Goal: Obtain resource: Obtain resource

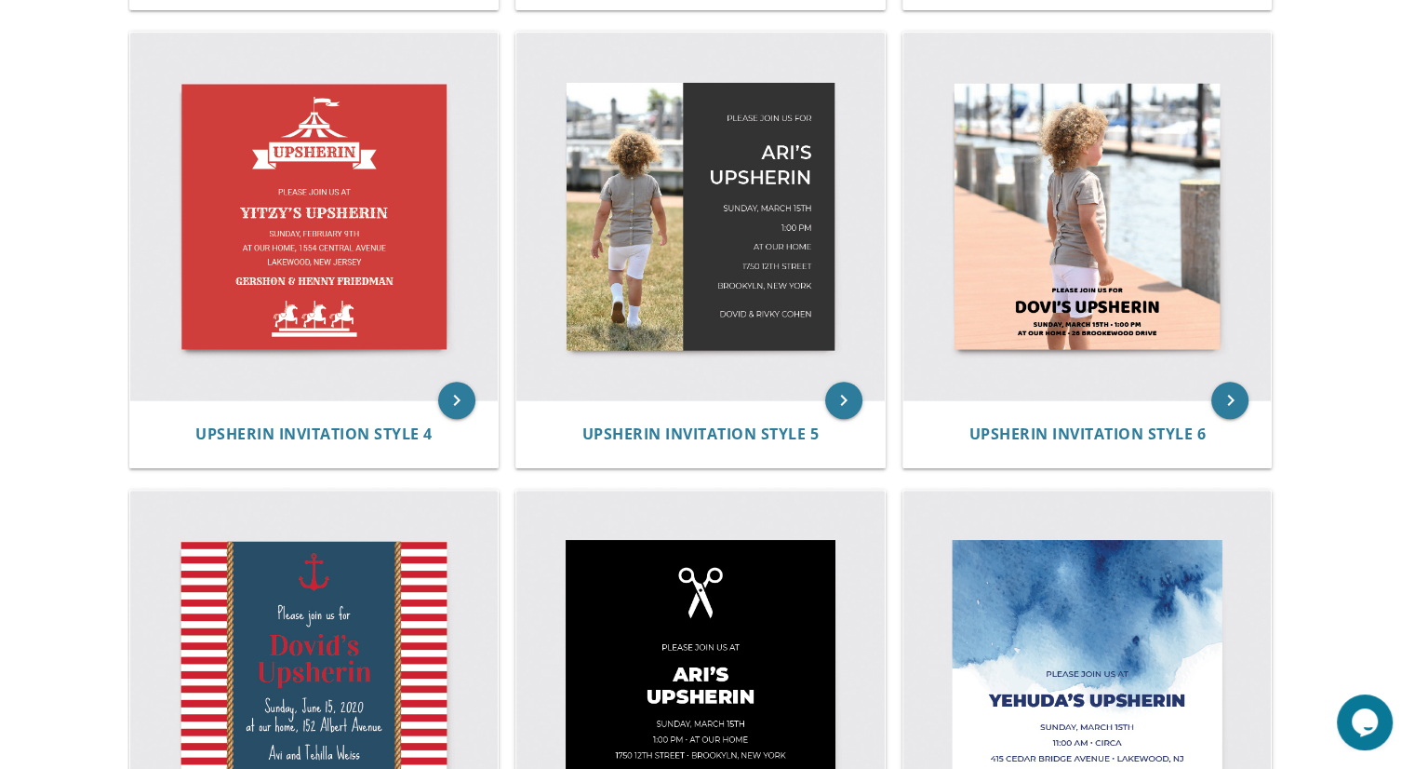
scroll to position [805, 0]
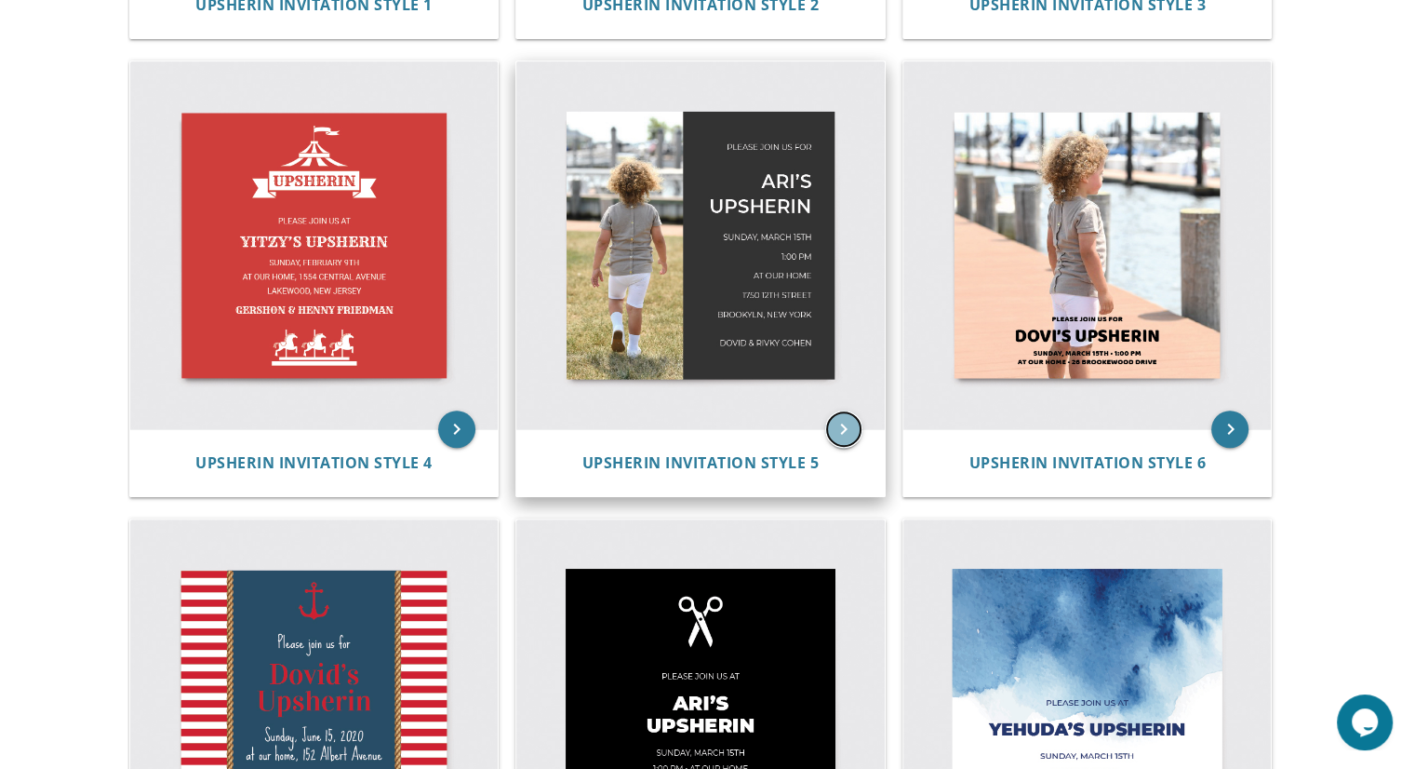
click at [829, 427] on icon "keyboard_arrow_right" at bounding box center [843, 428] width 37 height 37
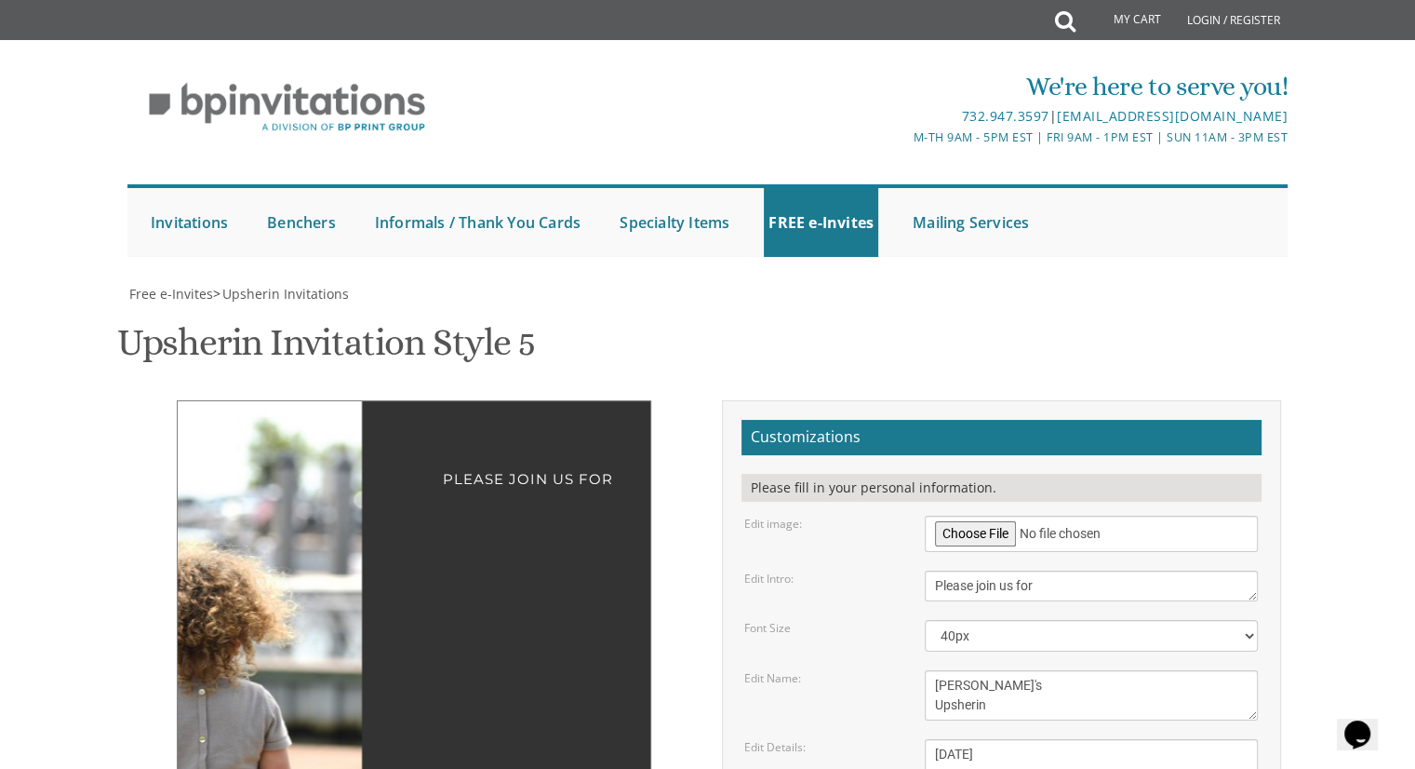
scroll to position [221, 0]
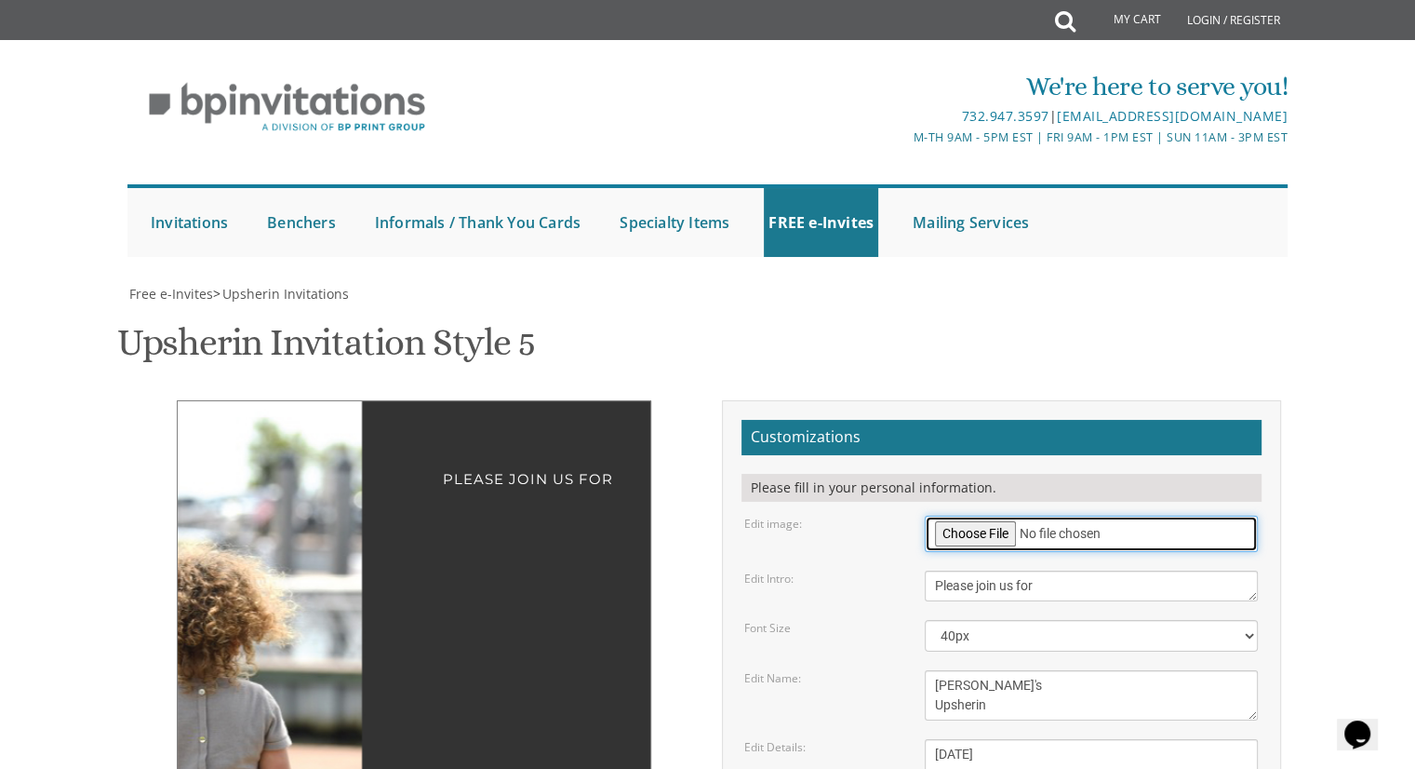
click at [981, 515] on input "file" at bounding box center [1091, 533] width 333 height 36
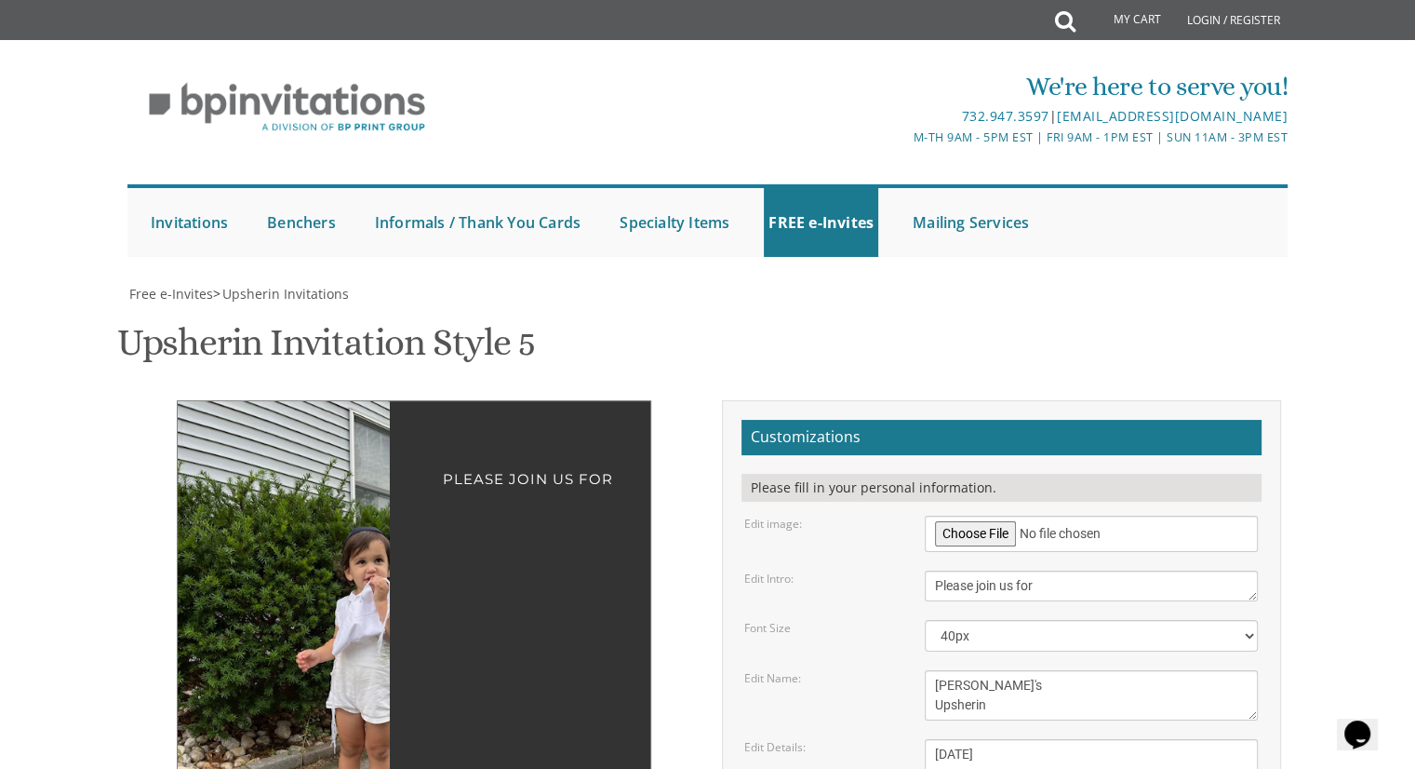
click at [288, 401] on img at bounding box center [357, 640] width 359 height 479
click at [294, 401] on img at bounding box center [357, 640] width 359 height 479
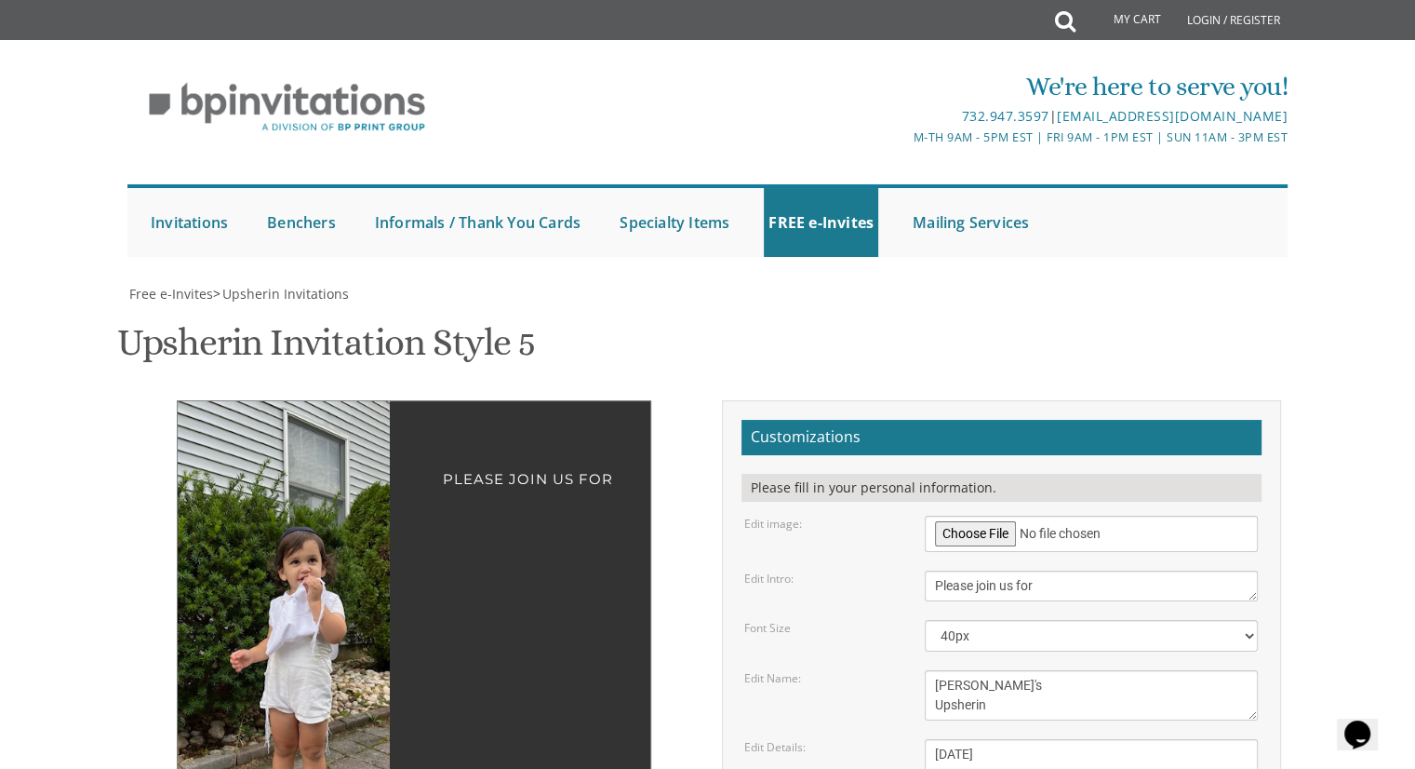
drag, startPoint x: 294, startPoint y: 368, endPoint x: 218, endPoint y: 357, distance: 77.1
click at [218, 401] on img at bounding box center [291, 640] width 359 height 479
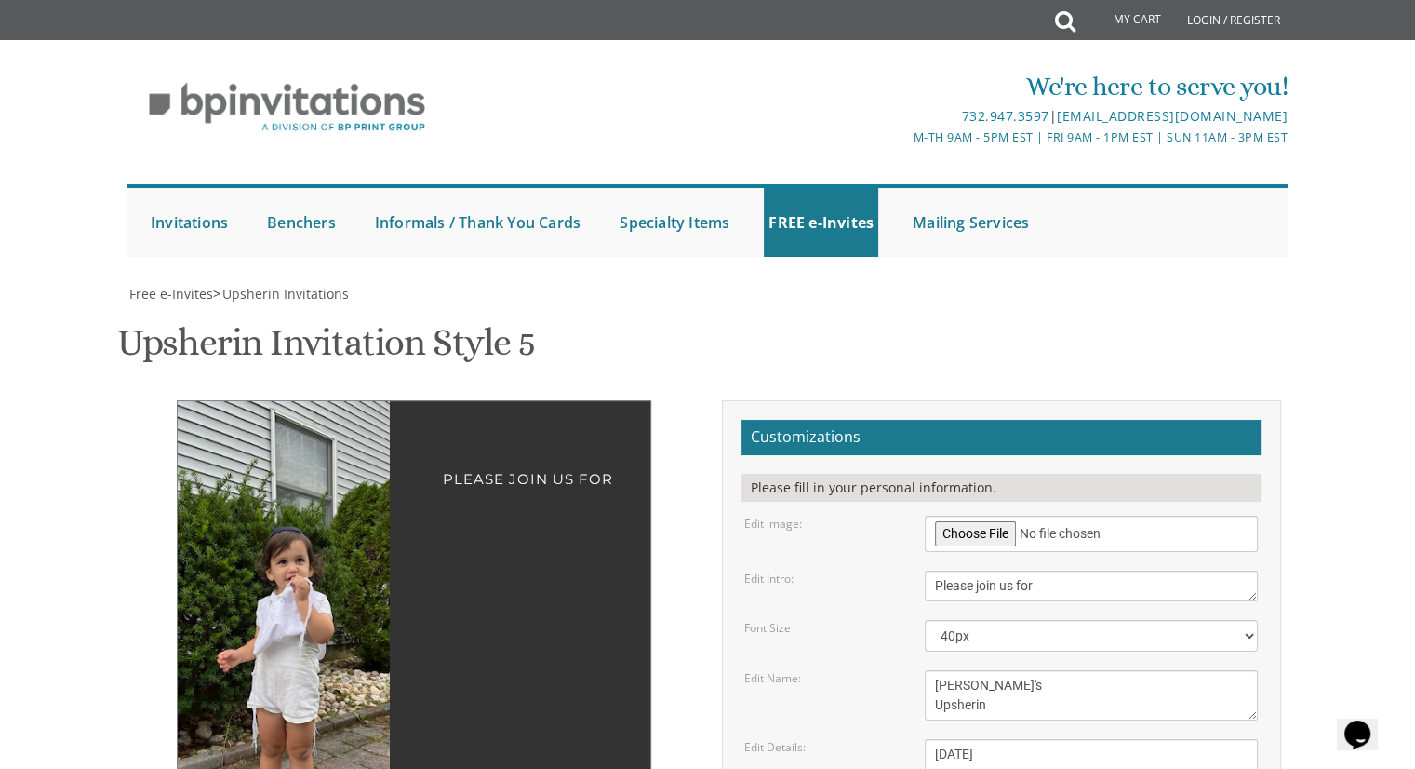
drag, startPoint x: 257, startPoint y: 395, endPoint x: 254, endPoint y: 358, distance: 37.3
click at [254, 401] on img at bounding box center [278, 640] width 359 height 479
click at [281, 418] on img at bounding box center [278, 640] width 359 height 479
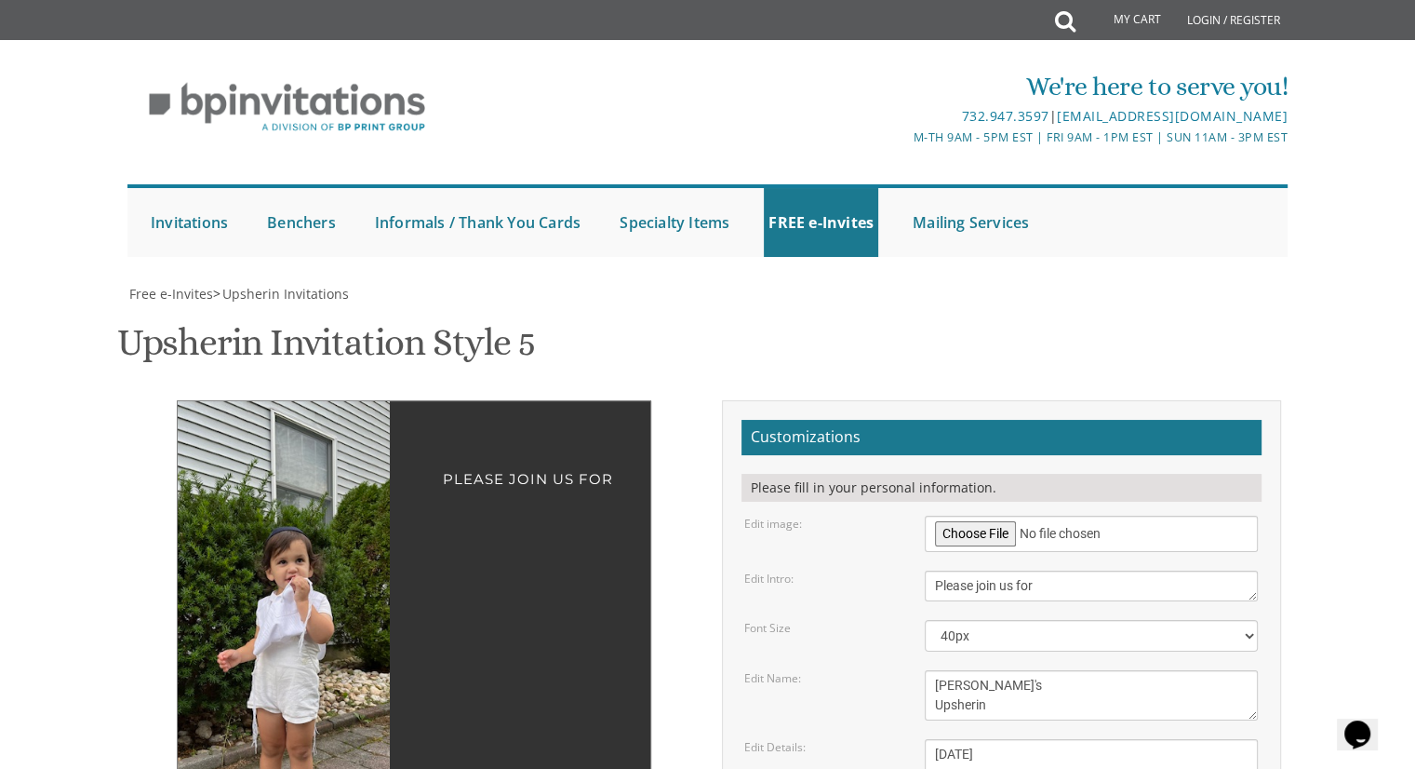
click at [281, 418] on img at bounding box center [278, 640] width 359 height 479
click at [313, 488] on img at bounding box center [278, 640] width 359 height 479
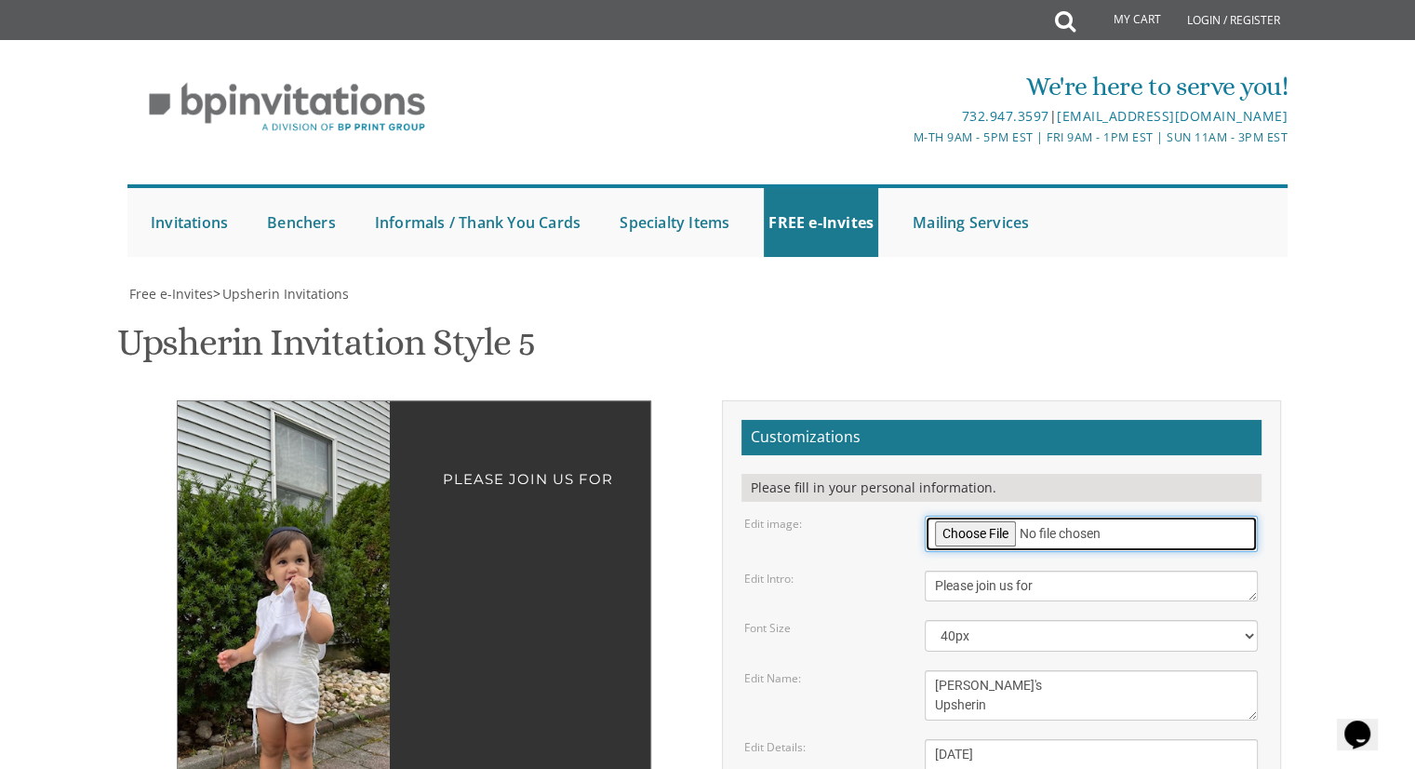
click at [948, 515] on input "file" at bounding box center [1091, 533] width 333 height 36
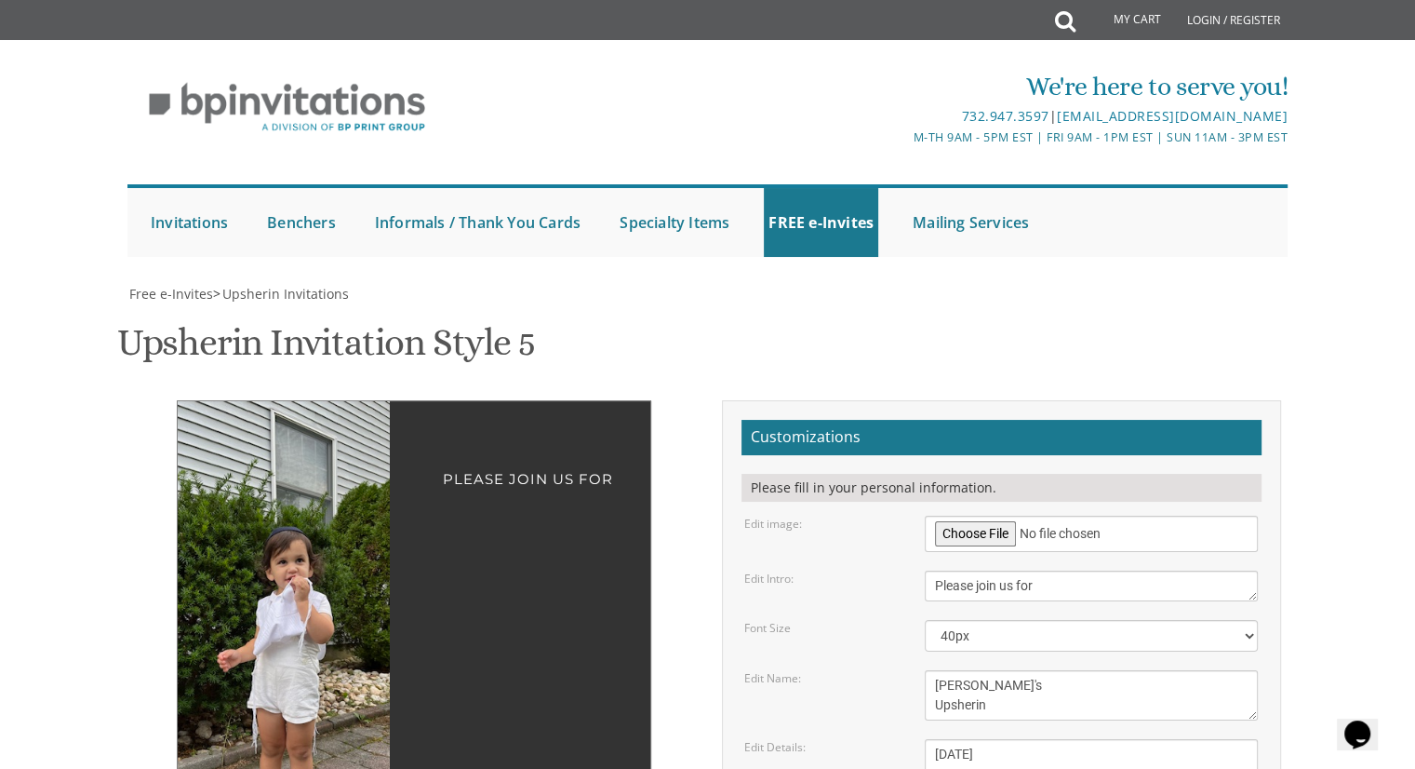
click at [301, 401] on img at bounding box center [278, 640] width 359 height 479
drag, startPoint x: 301, startPoint y: 356, endPoint x: 298, endPoint y: 445, distance: 88.5
click at [298, 445] on img at bounding box center [274, 640] width 359 height 479
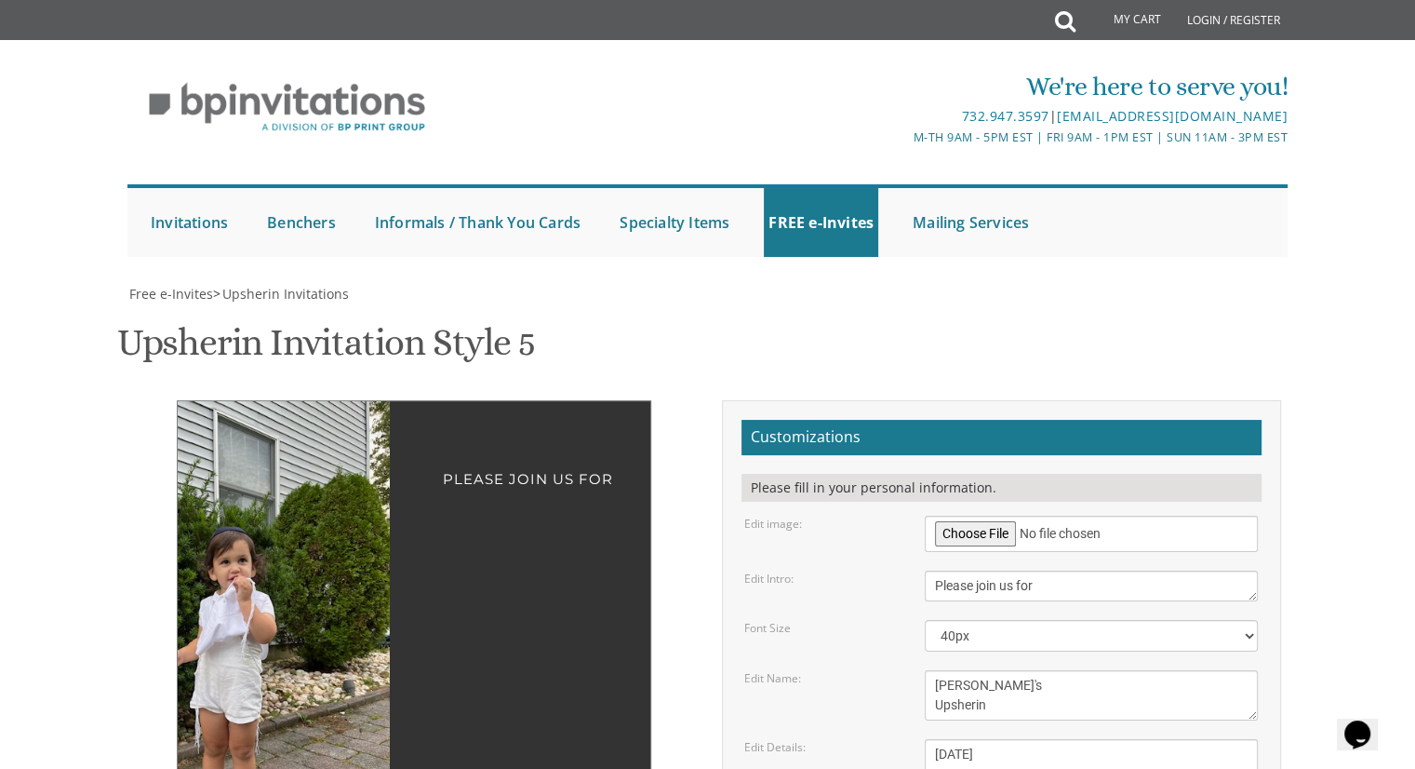
drag, startPoint x: 298, startPoint y: 445, endPoint x: 169, endPoint y: 261, distance: 224.6
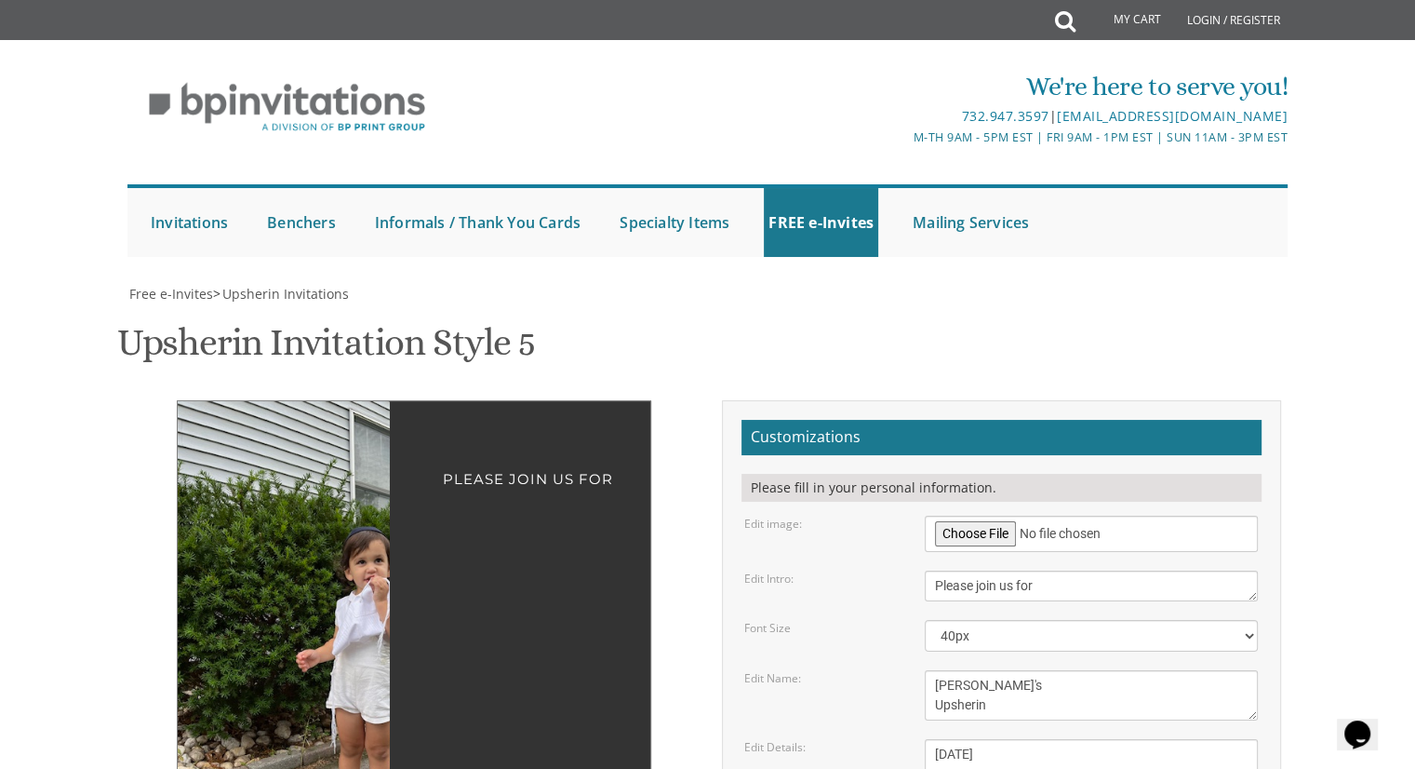
drag, startPoint x: 292, startPoint y: 295, endPoint x: 478, endPoint y: 334, distance: 190.2
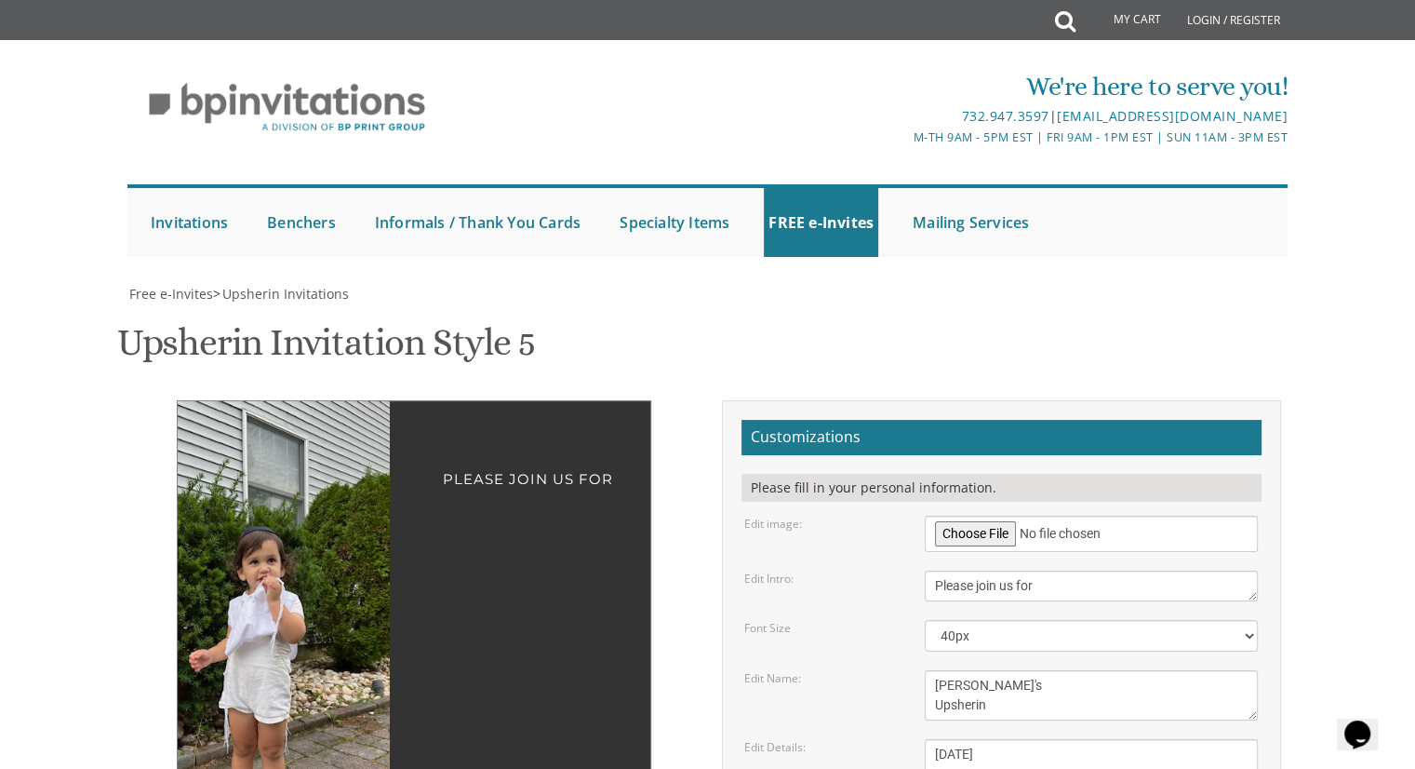
drag, startPoint x: 324, startPoint y: 382, endPoint x: 220, endPoint y: 368, distance: 105.3
click at [220, 401] on img at bounding box center [250, 640] width 359 height 479
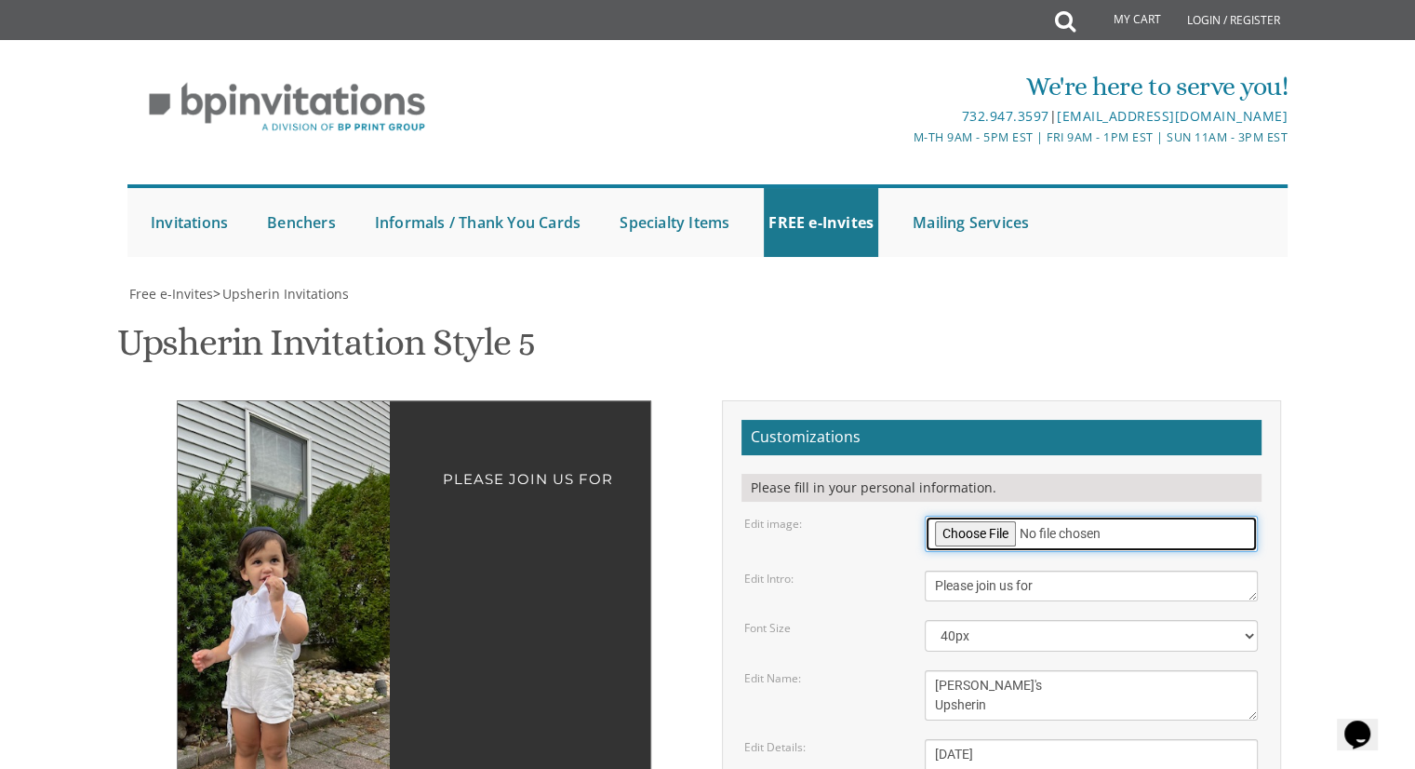
click at [954, 515] on input "file" at bounding box center [1091, 533] width 333 height 36
click at [953, 515] on input "file" at bounding box center [1091, 533] width 333 height 36
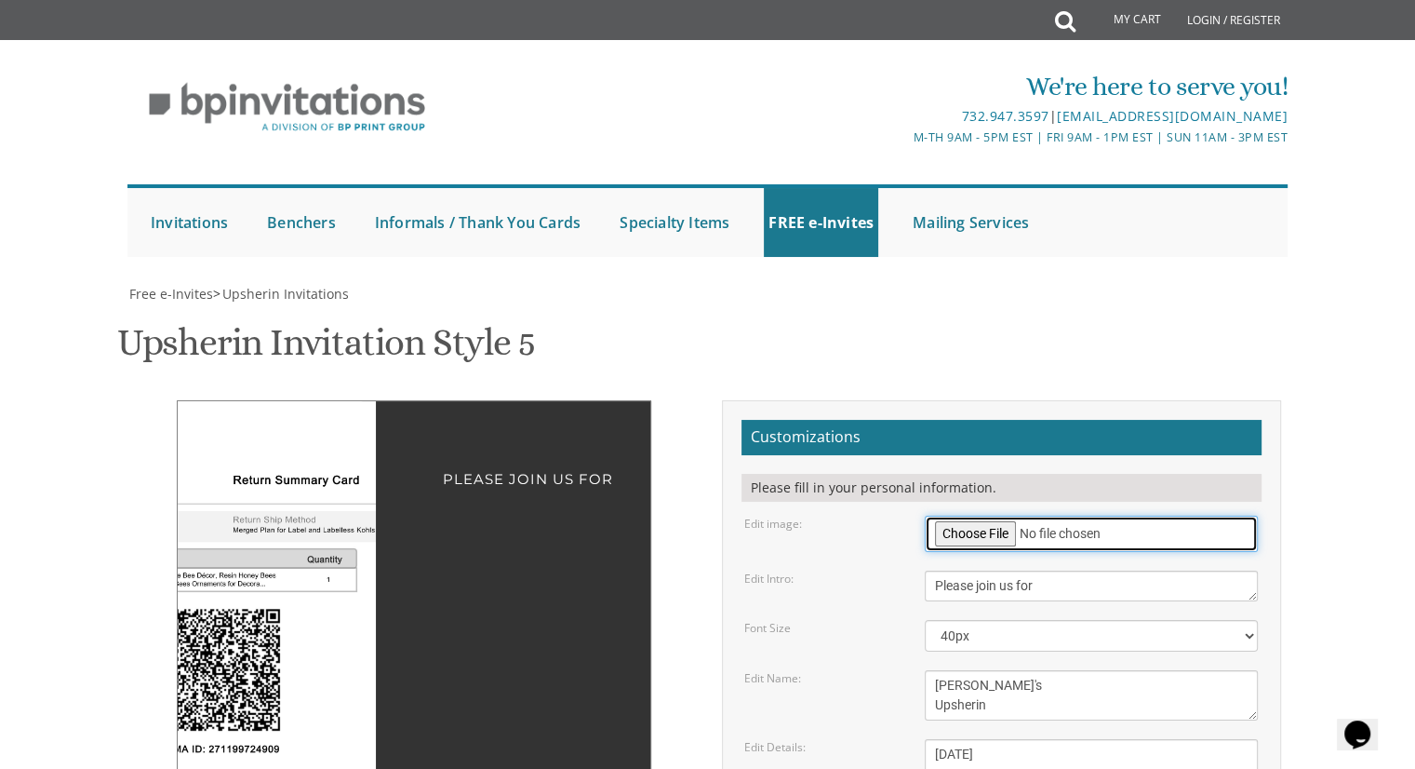
click at [960, 515] on input "file" at bounding box center [1091, 533] width 333 height 36
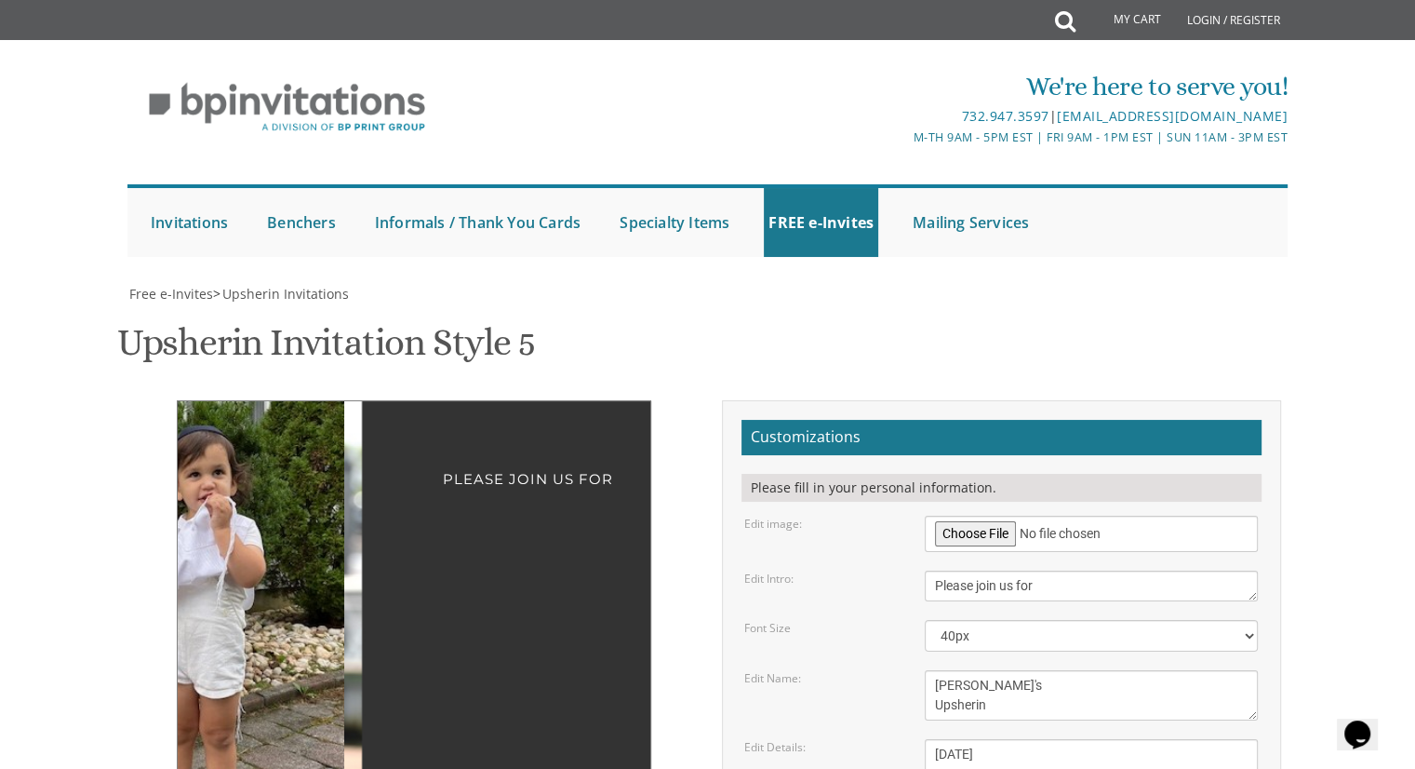
drag, startPoint x: 365, startPoint y: 277, endPoint x: 257, endPoint y: 280, distance: 108.0
click at [257, 401] on div at bounding box center [284, 640] width 212 height 479
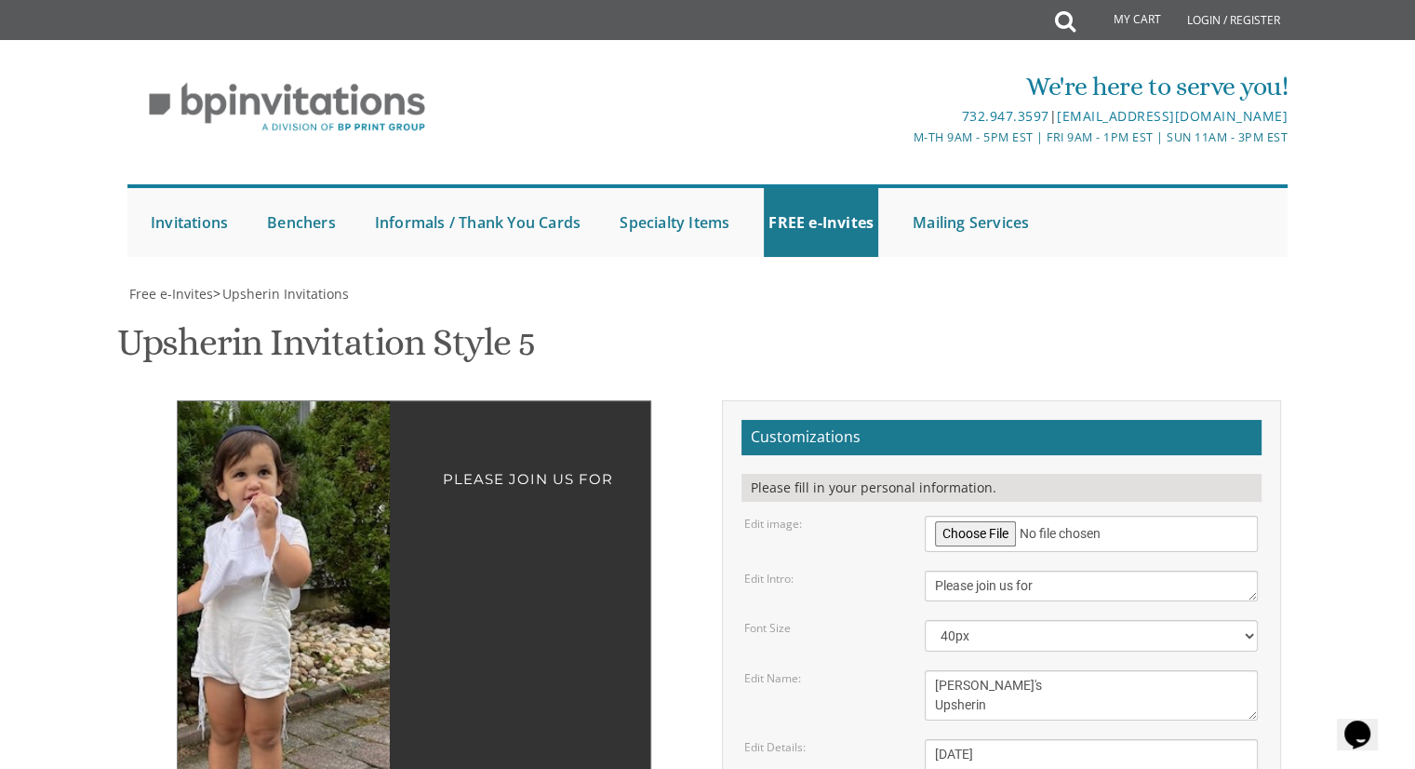
drag, startPoint x: 257, startPoint y: 280, endPoint x: 182, endPoint y: 280, distance: 74.4
click at [178, 401] on img at bounding box center [254, 640] width 271 height 479
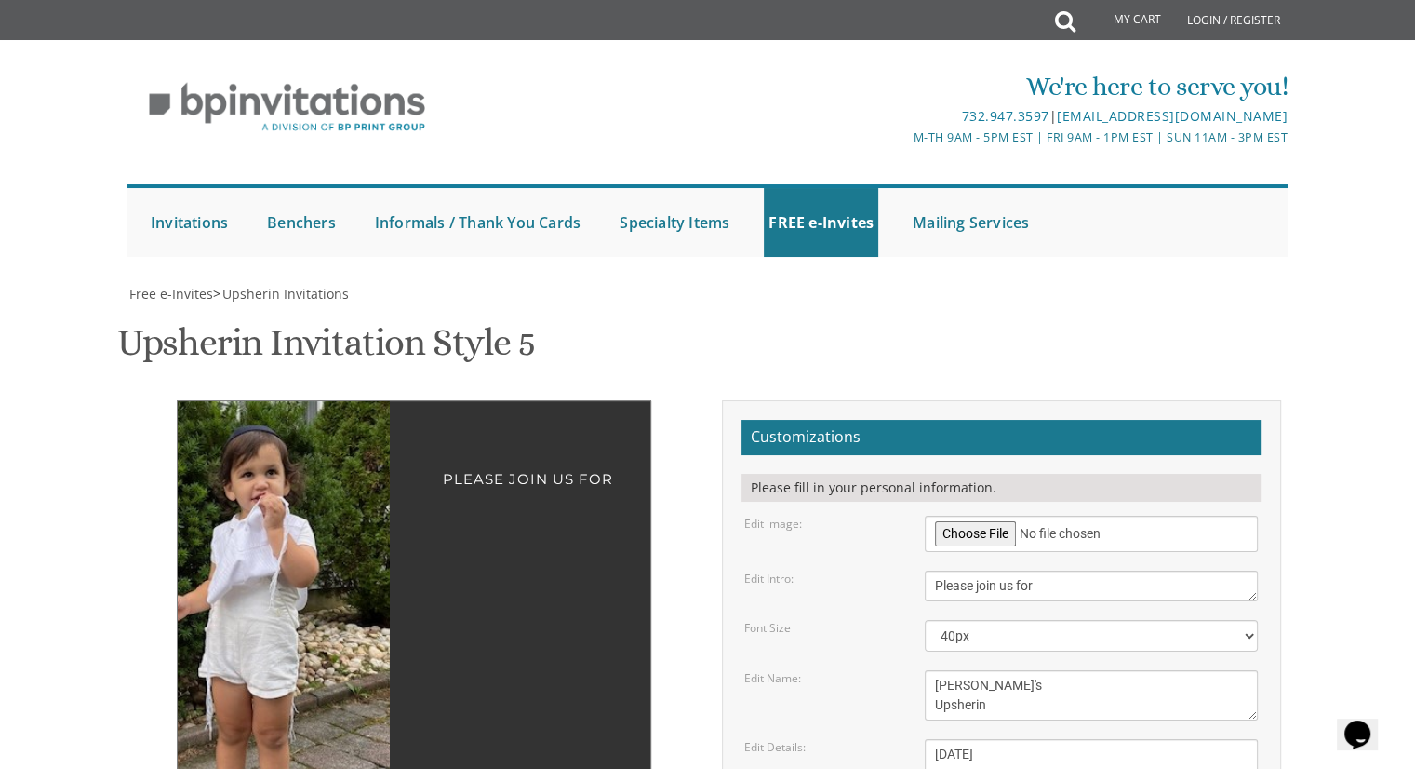
drag, startPoint x: 234, startPoint y: 289, endPoint x: 249, endPoint y: 288, distance: 15.9
click at [249, 401] on img at bounding box center [262, 640] width 271 height 479
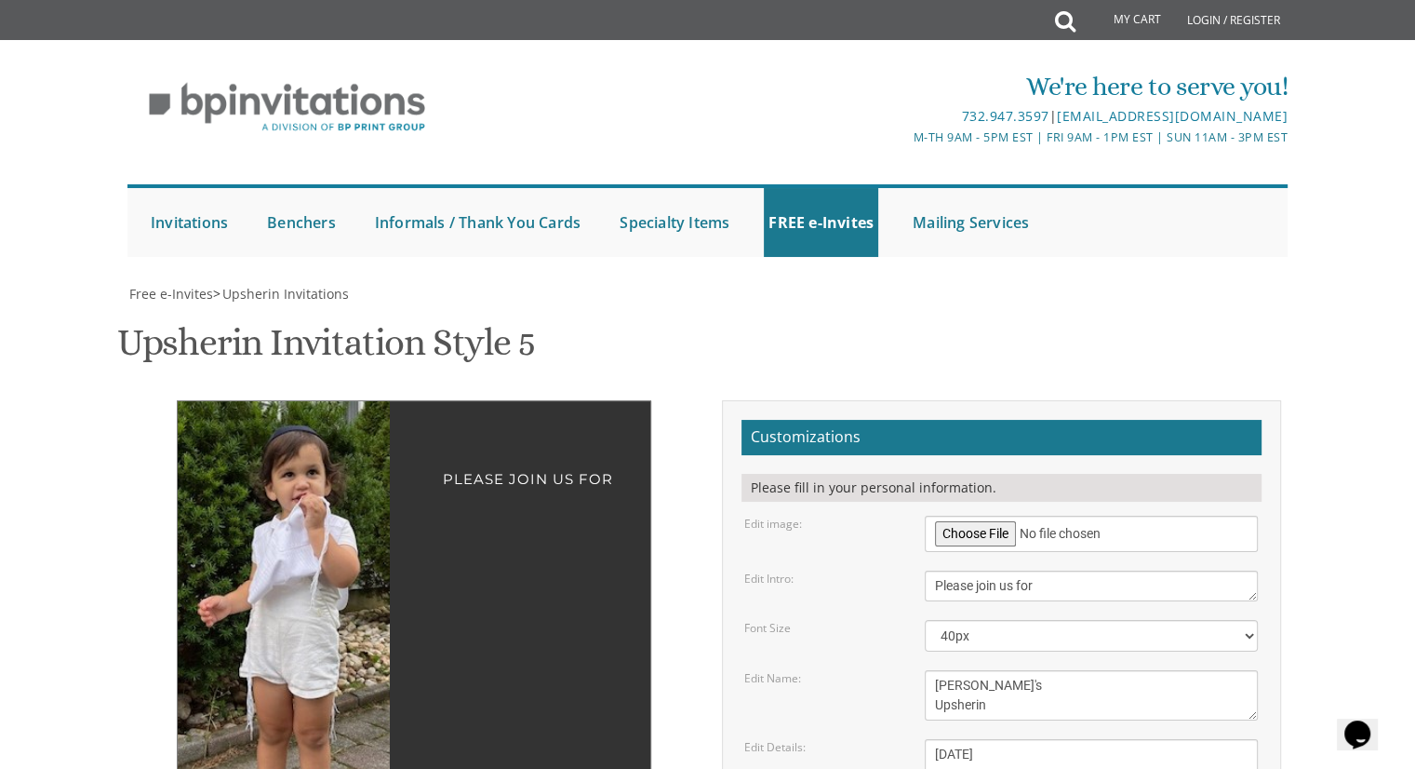
drag, startPoint x: 249, startPoint y: 288, endPoint x: 282, endPoint y: 288, distance: 32.6
click at [282, 401] on img at bounding box center [302, 640] width 271 height 479
click at [309, 543] on img at bounding box center [305, 640] width 271 height 479
click at [336, 401] on img at bounding box center [304, 640] width 271 height 479
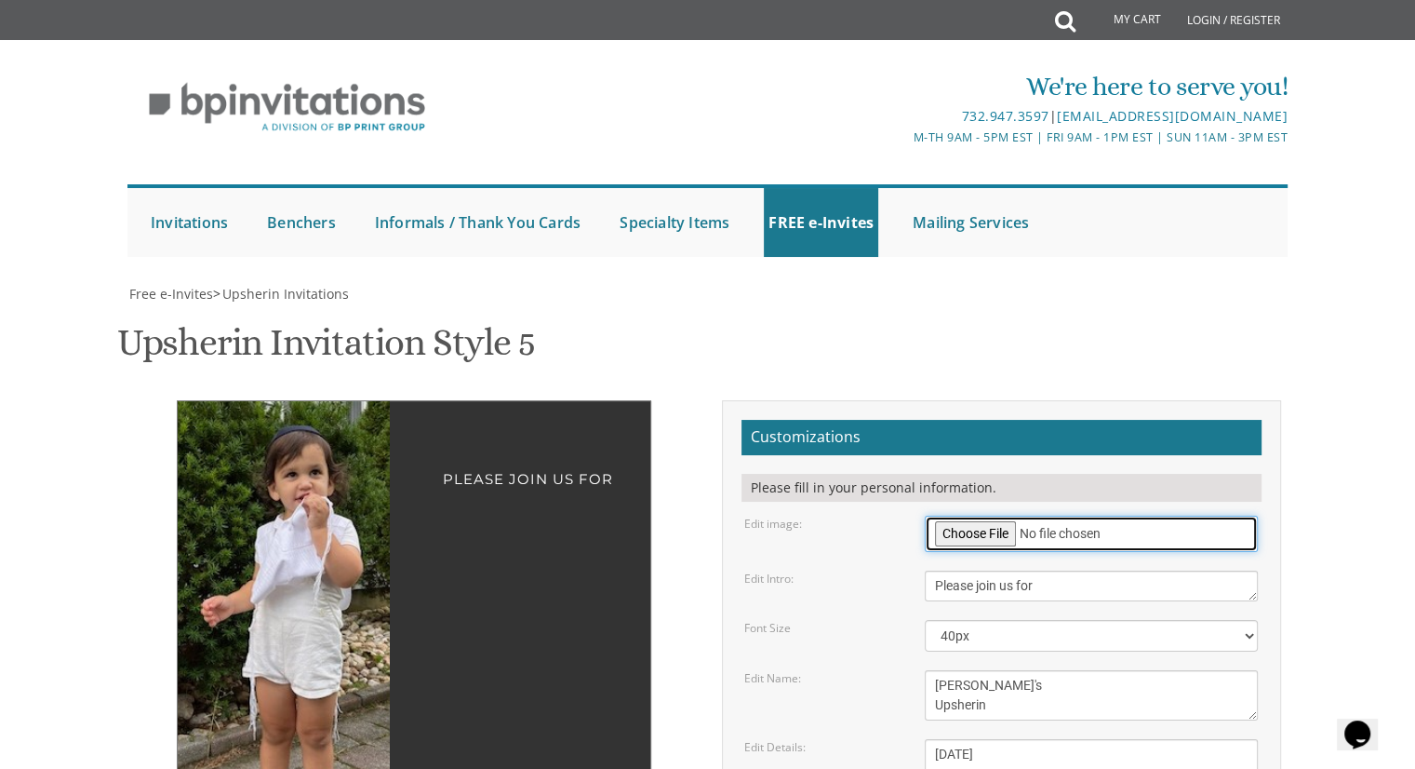
click at [986, 515] on input "file" at bounding box center [1091, 533] width 333 height 36
type input "C:\fakepath\Add a little bit of body text.png"
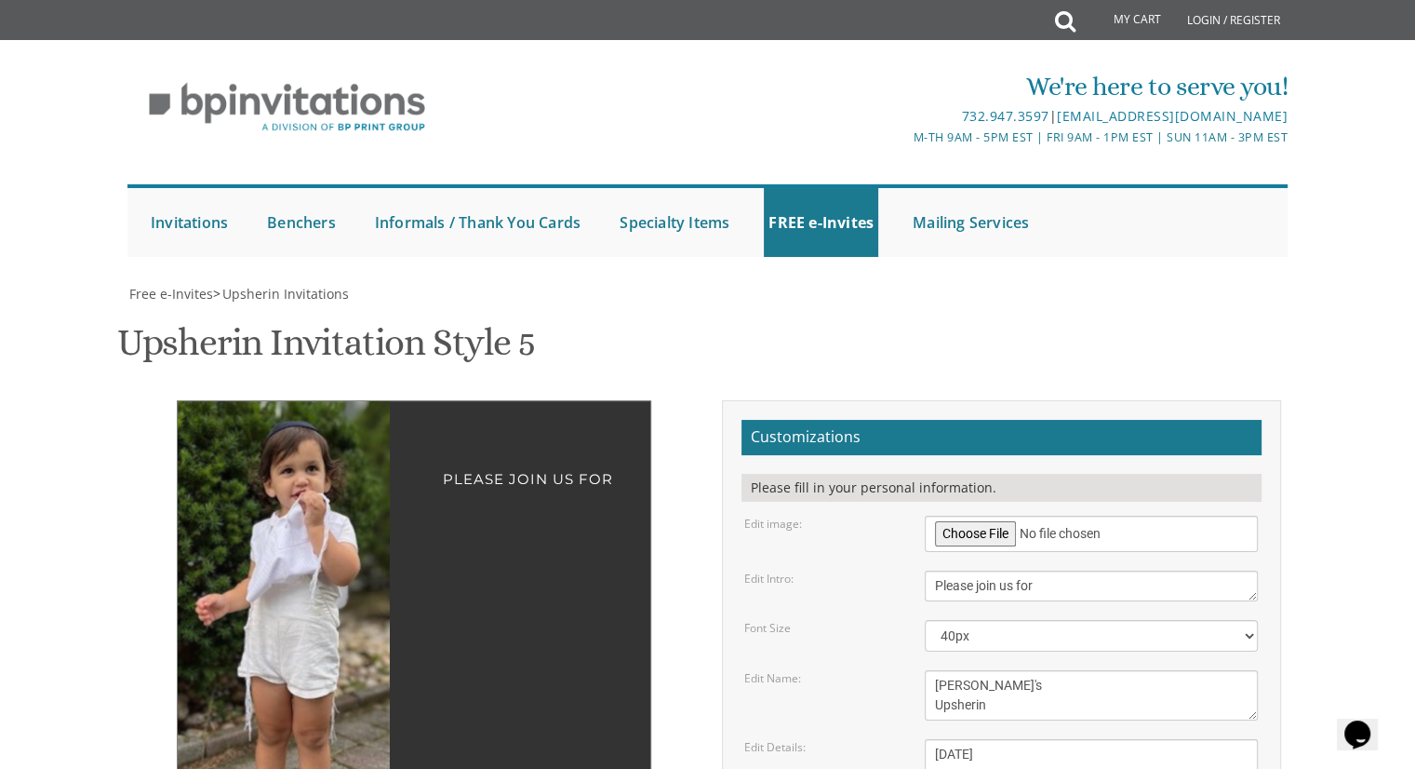
click at [301, 434] on img at bounding box center [301, 640] width 261 height 479
click at [948, 670] on textarea "[PERSON_NAME]'s Upsherin" at bounding box center [1091, 695] width 333 height 50
click at [952, 670] on textarea "[PERSON_NAME]'s Upsherin" at bounding box center [1091, 695] width 333 height 50
type textarea "Yaakov's Upsherin"
click at [852, 739] on div "Edit Details:" at bounding box center [820, 747] width 181 height 16
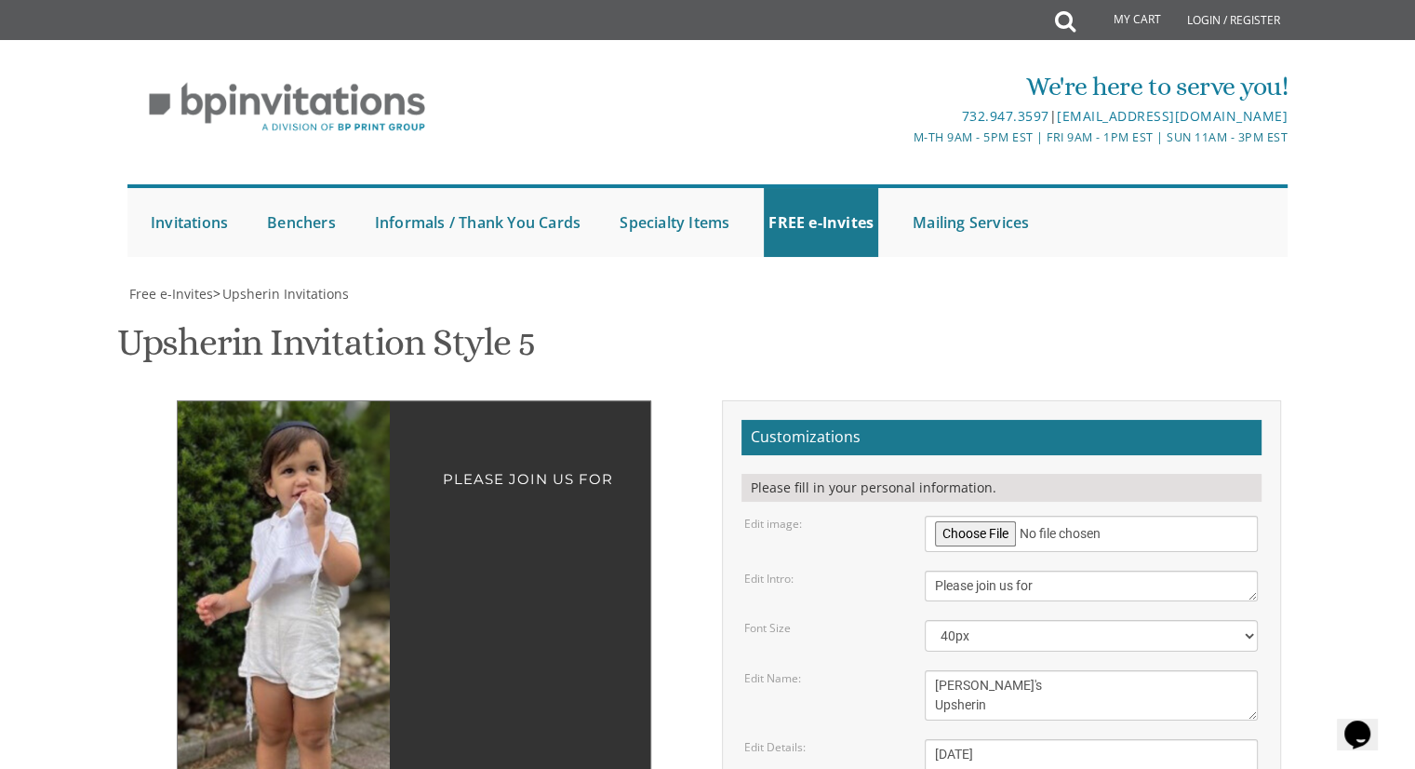
scroll to position [190, 0]
click at [320, 496] on img at bounding box center [302, 640] width 261 height 479
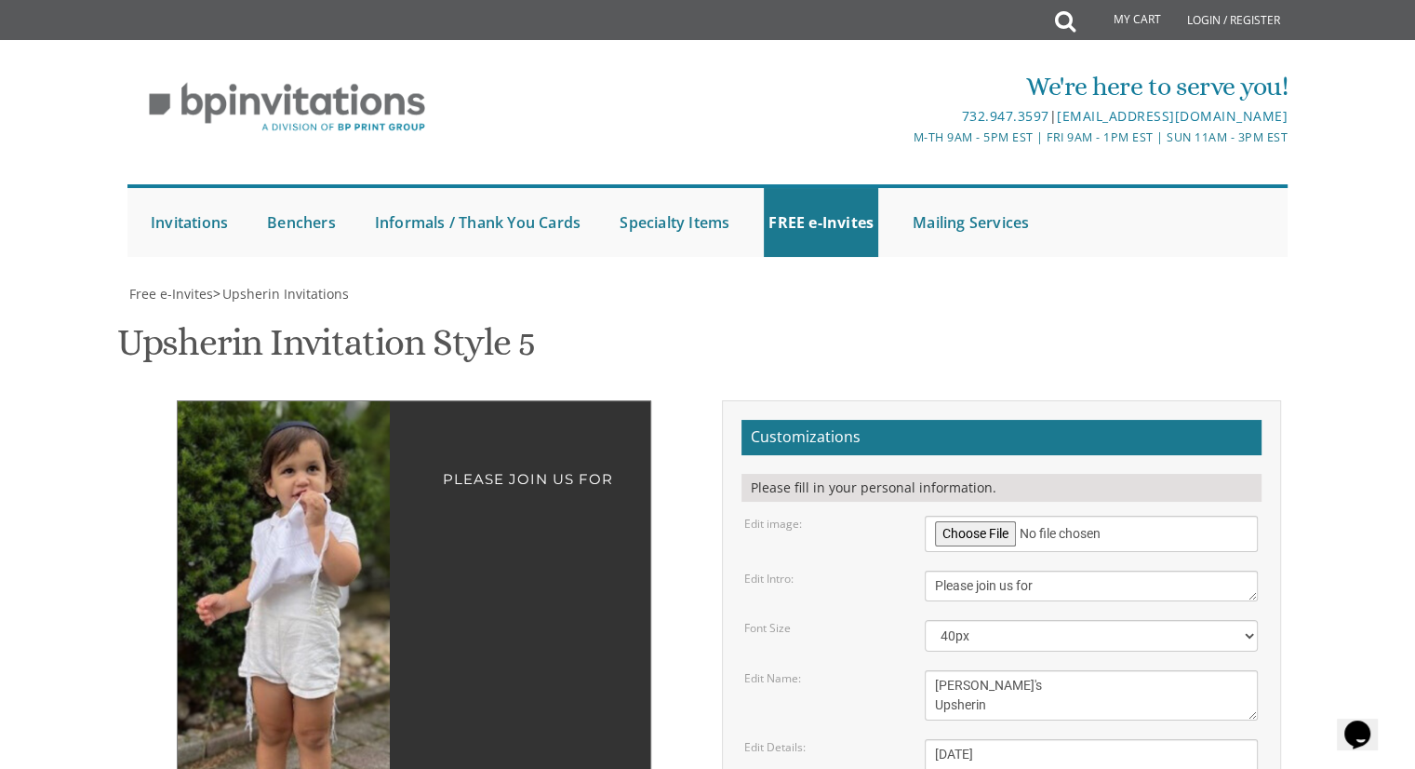
click at [320, 496] on img at bounding box center [302, 640] width 261 height 479
click at [248, 460] on img at bounding box center [302, 640] width 261 height 479
drag, startPoint x: 968, startPoint y: 531, endPoint x: 934, endPoint y: 531, distance: 33.5
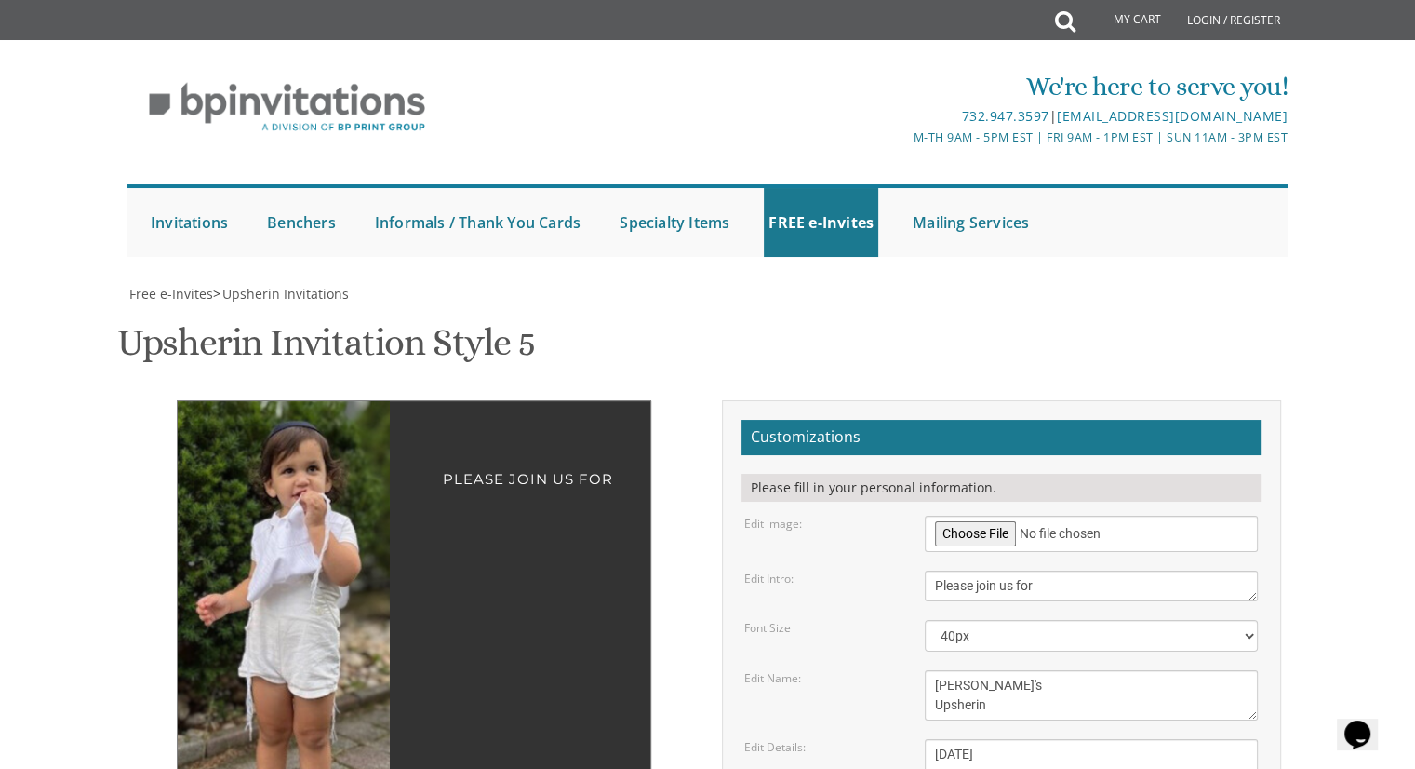
drag, startPoint x: 992, startPoint y: 523, endPoint x: 1007, endPoint y: 526, distance: 15.1
drag, startPoint x: 1007, startPoint y: 526, endPoint x: 1023, endPoint y: 534, distance: 17.9
drag, startPoint x: 1023, startPoint y: 534, endPoint x: 997, endPoint y: 526, distance: 26.5
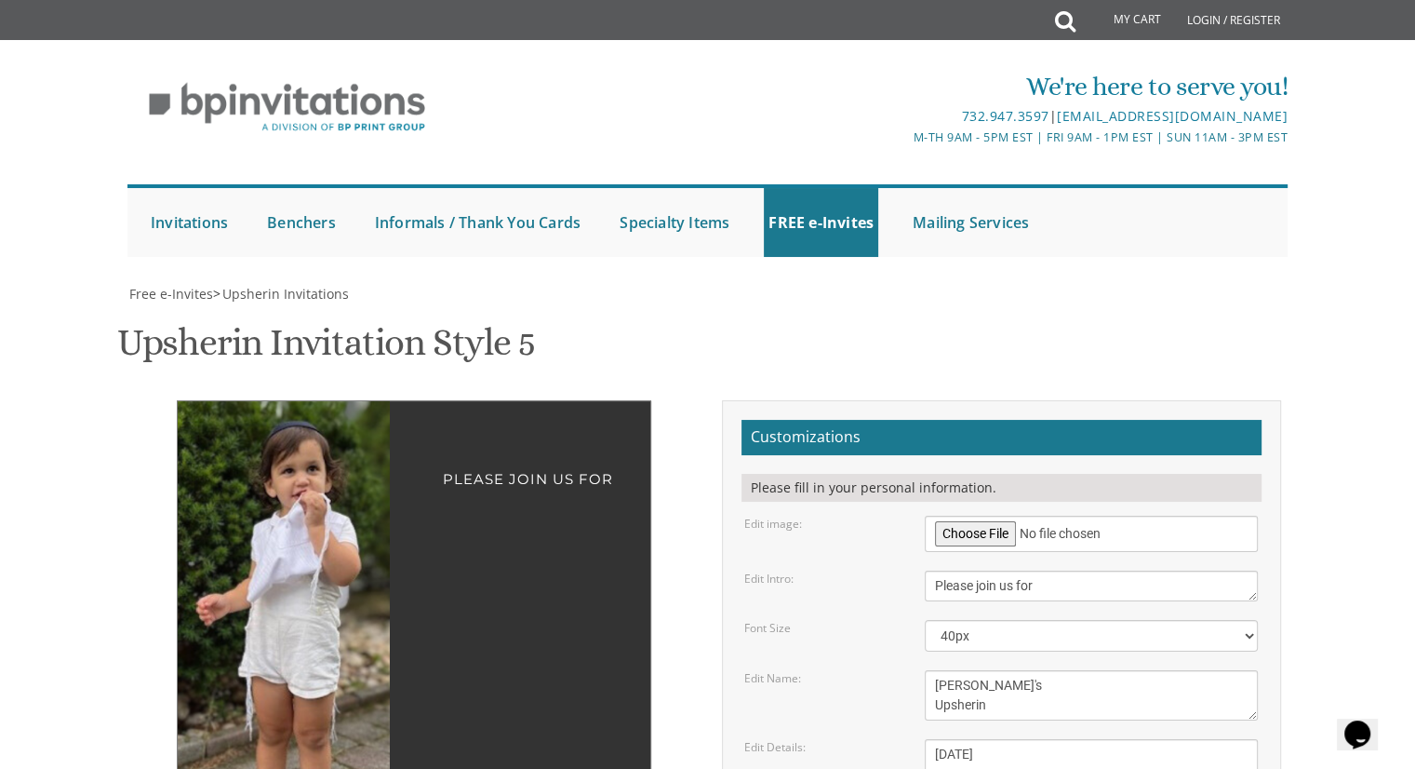
type textarea "Shmulie & [PERSON_NAME]"
drag, startPoint x: 976, startPoint y: 383, endPoint x: 934, endPoint y: 377, distance: 42.4
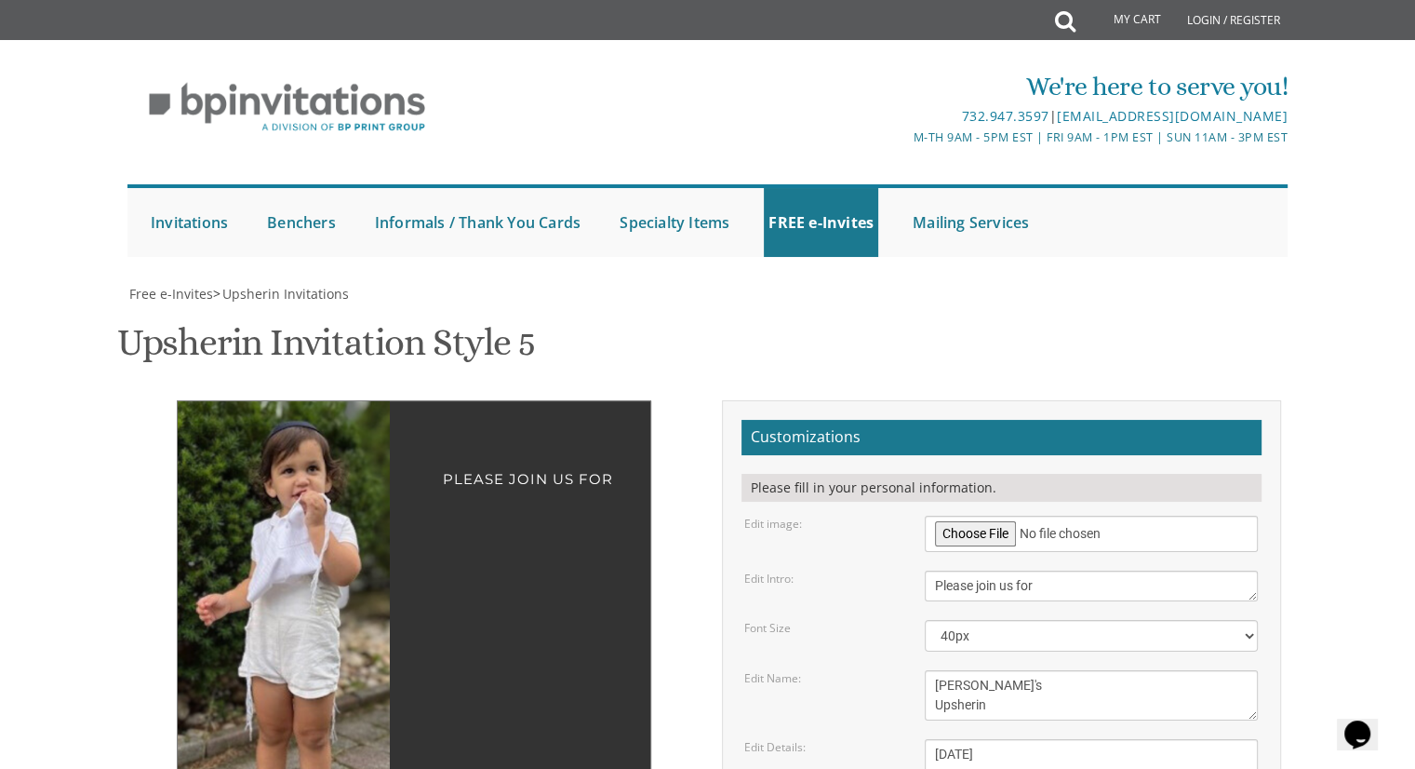
drag, startPoint x: 1009, startPoint y: 388, endPoint x: 975, endPoint y: 384, distance: 33.7
drag, startPoint x: 1057, startPoint y: 384, endPoint x: 1041, endPoint y: 384, distance: 15.8
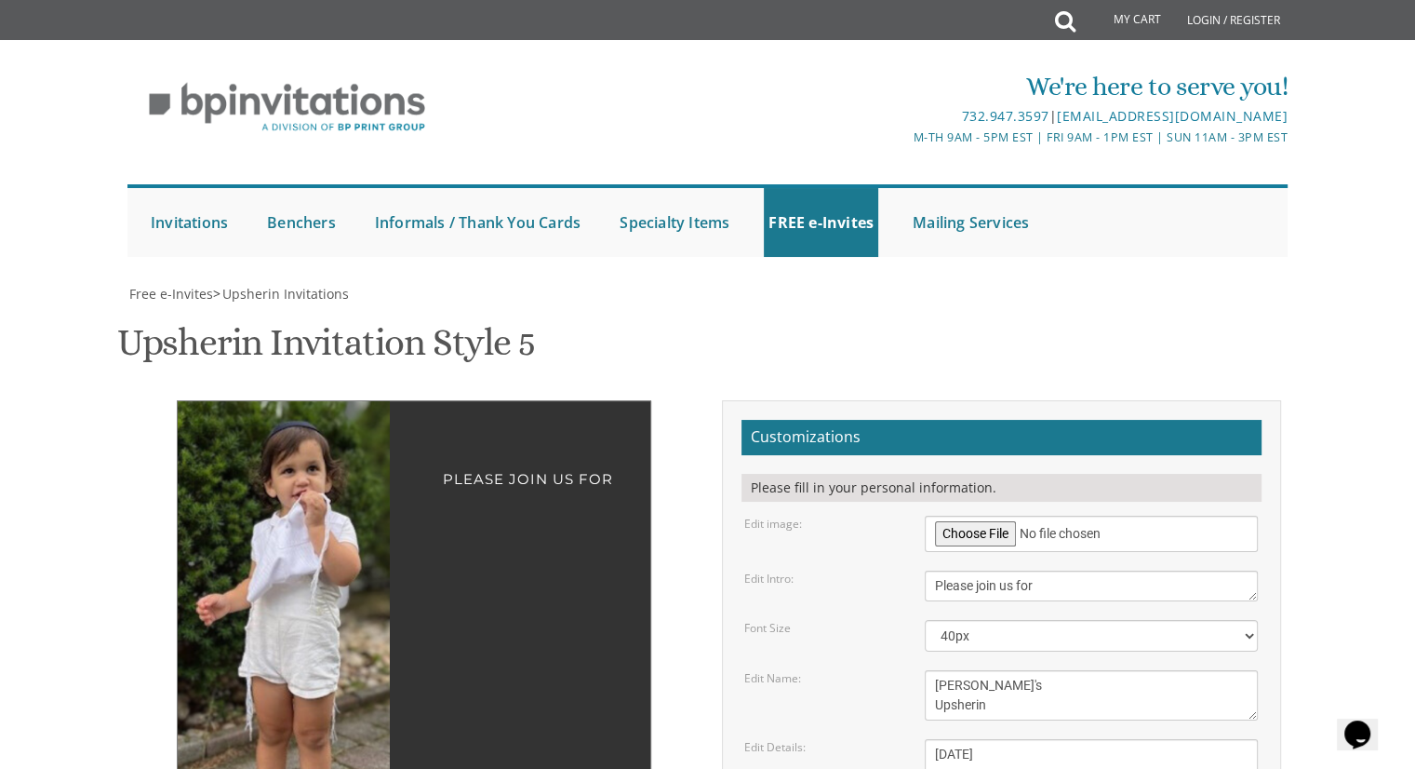
drag, startPoint x: 962, startPoint y: 435, endPoint x: 938, endPoint y: 435, distance: 24.2
drag, startPoint x: 965, startPoint y: 440, endPoint x: 998, endPoint y: 444, distance: 33.7
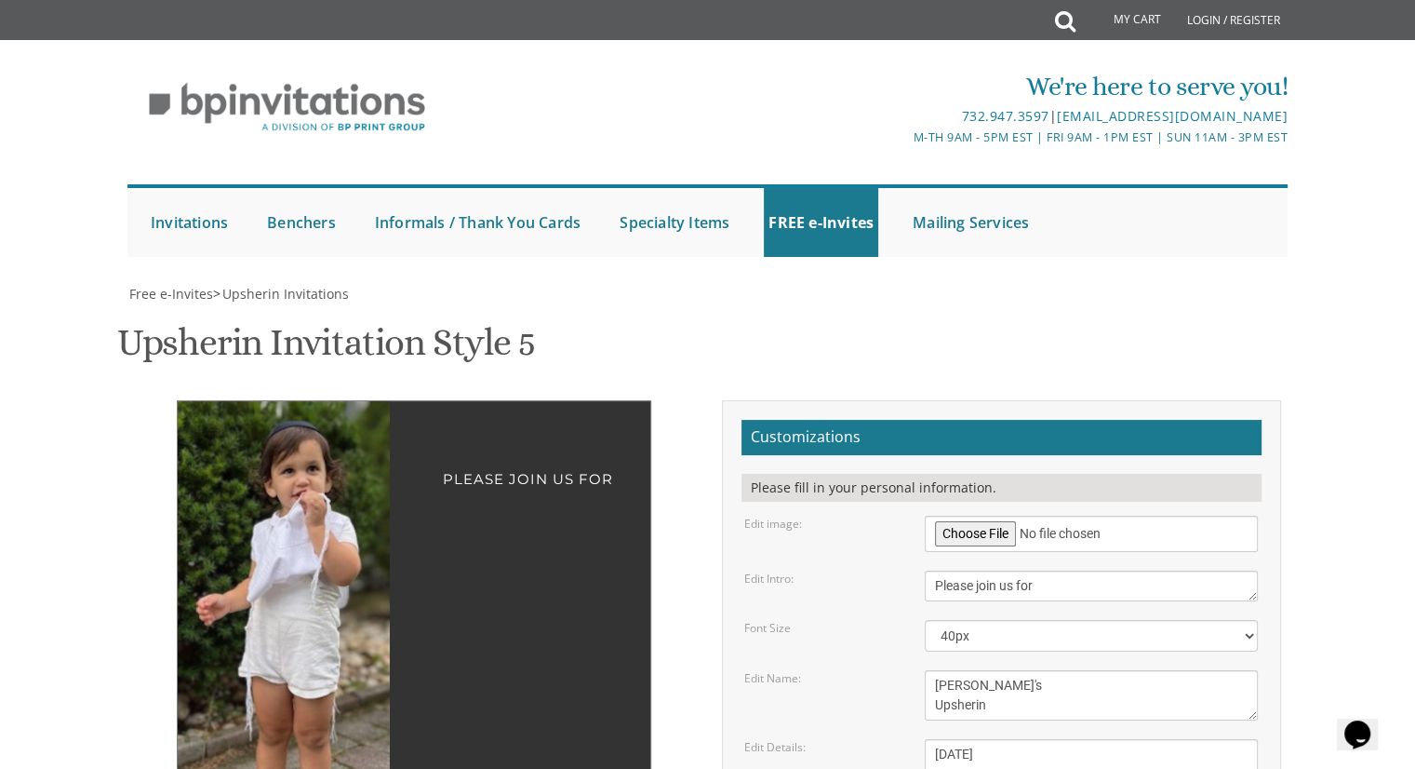
drag, startPoint x: 986, startPoint y: 441, endPoint x: 1024, endPoint y: 444, distance: 37.3
drag, startPoint x: 985, startPoint y: 459, endPoint x: 934, endPoint y: 453, distance: 51.5
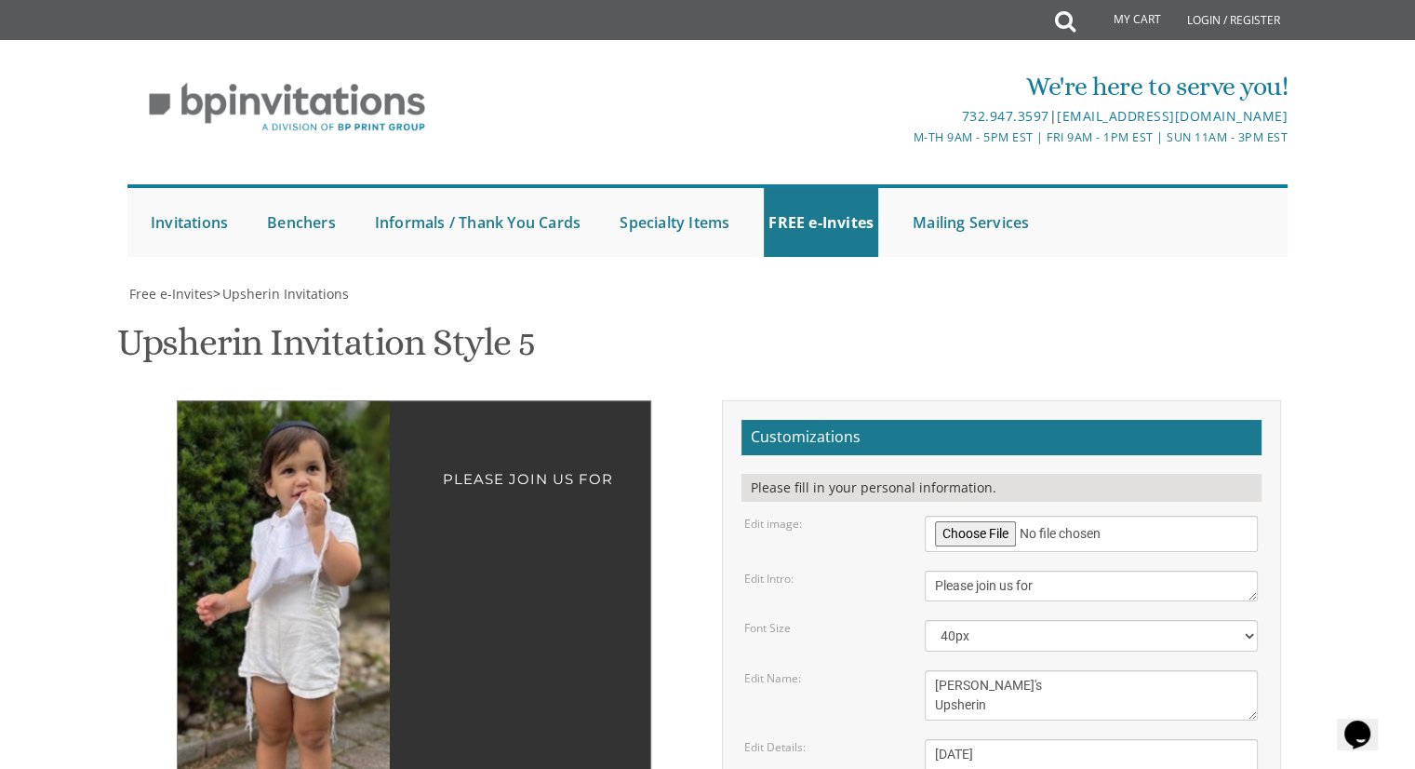
drag, startPoint x: 1035, startPoint y: 462, endPoint x: 1057, endPoint y: 463, distance: 22.4
type textarea "Friday, September 26th 1:00 pm at our home 2125 1st Avenue Toms River, New Jers…"
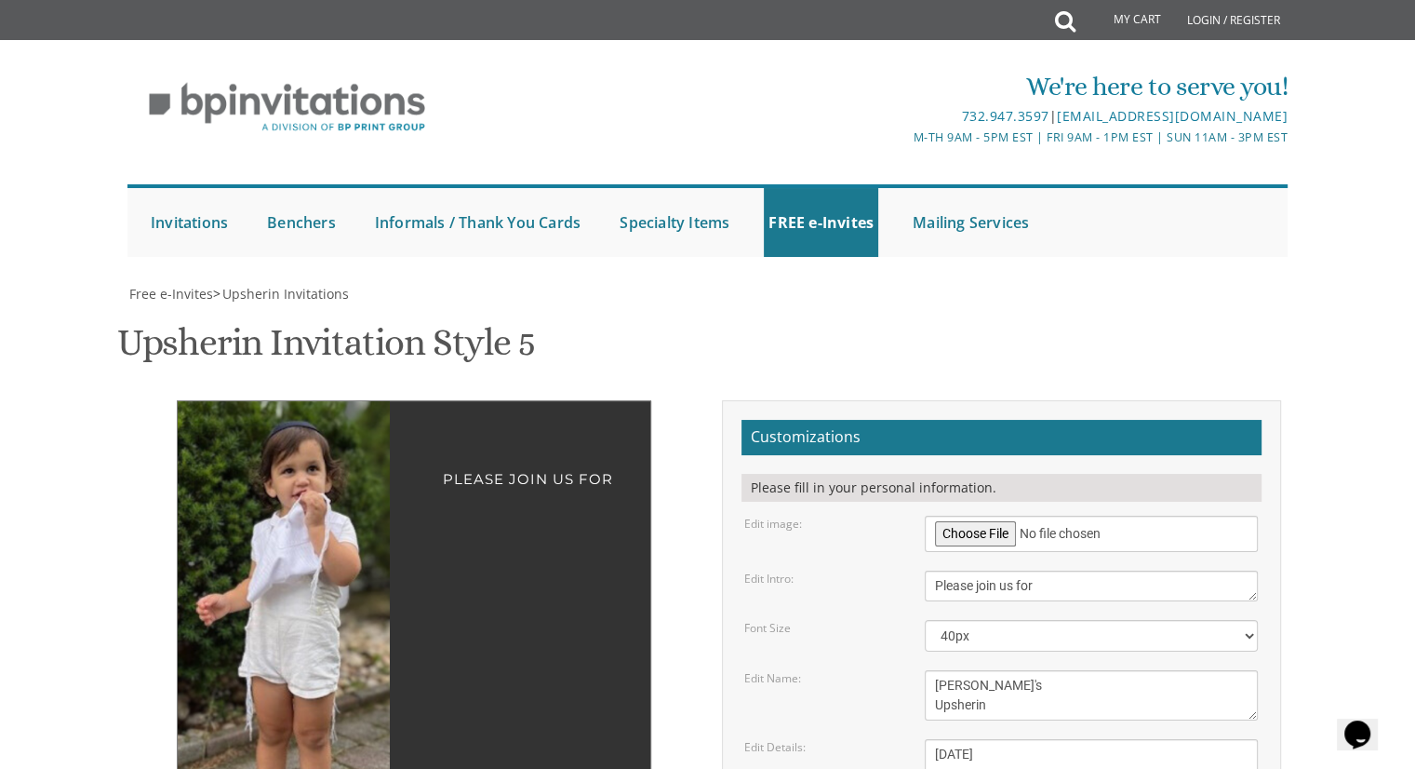
type input "yochevedspiegel@gmail.com"
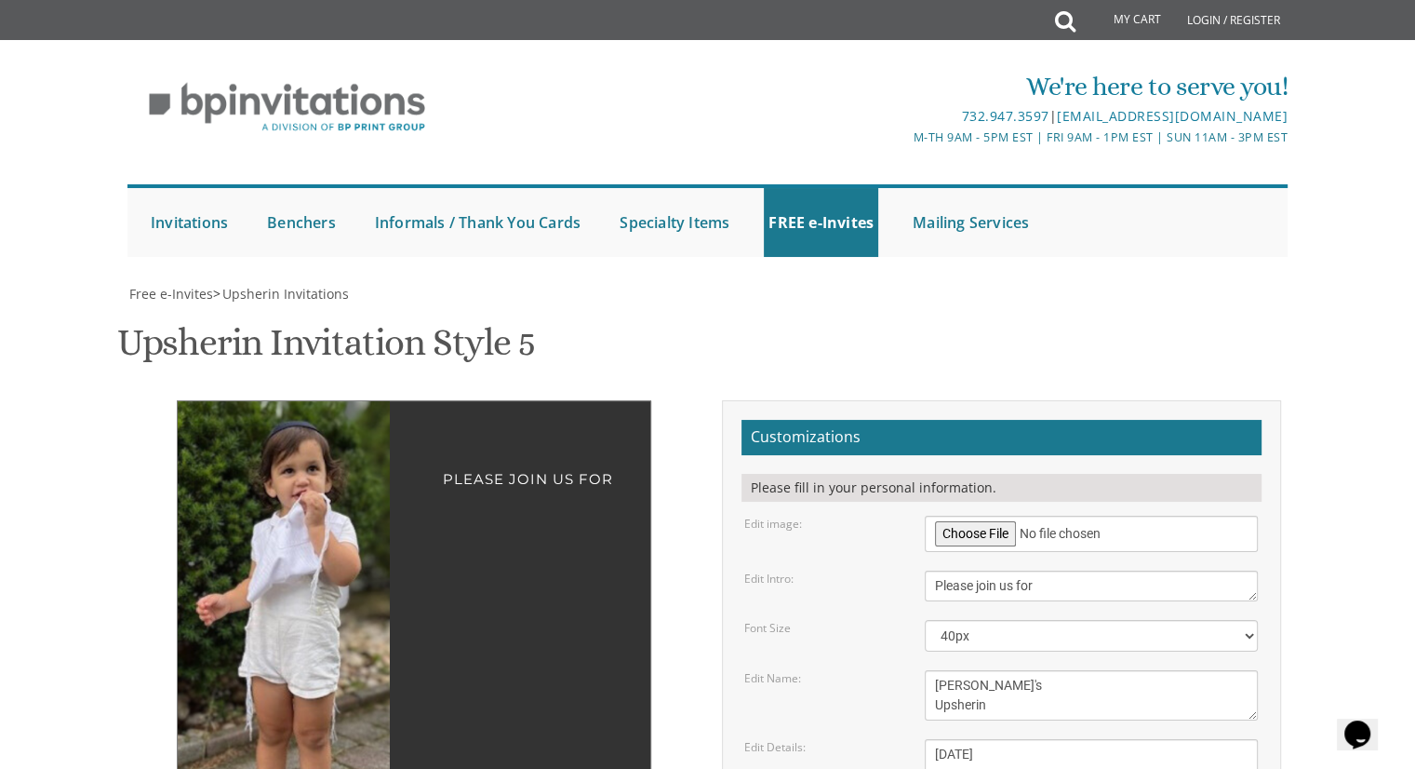
click at [343, 440] on img at bounding box center [302, 640] width 261 height 479
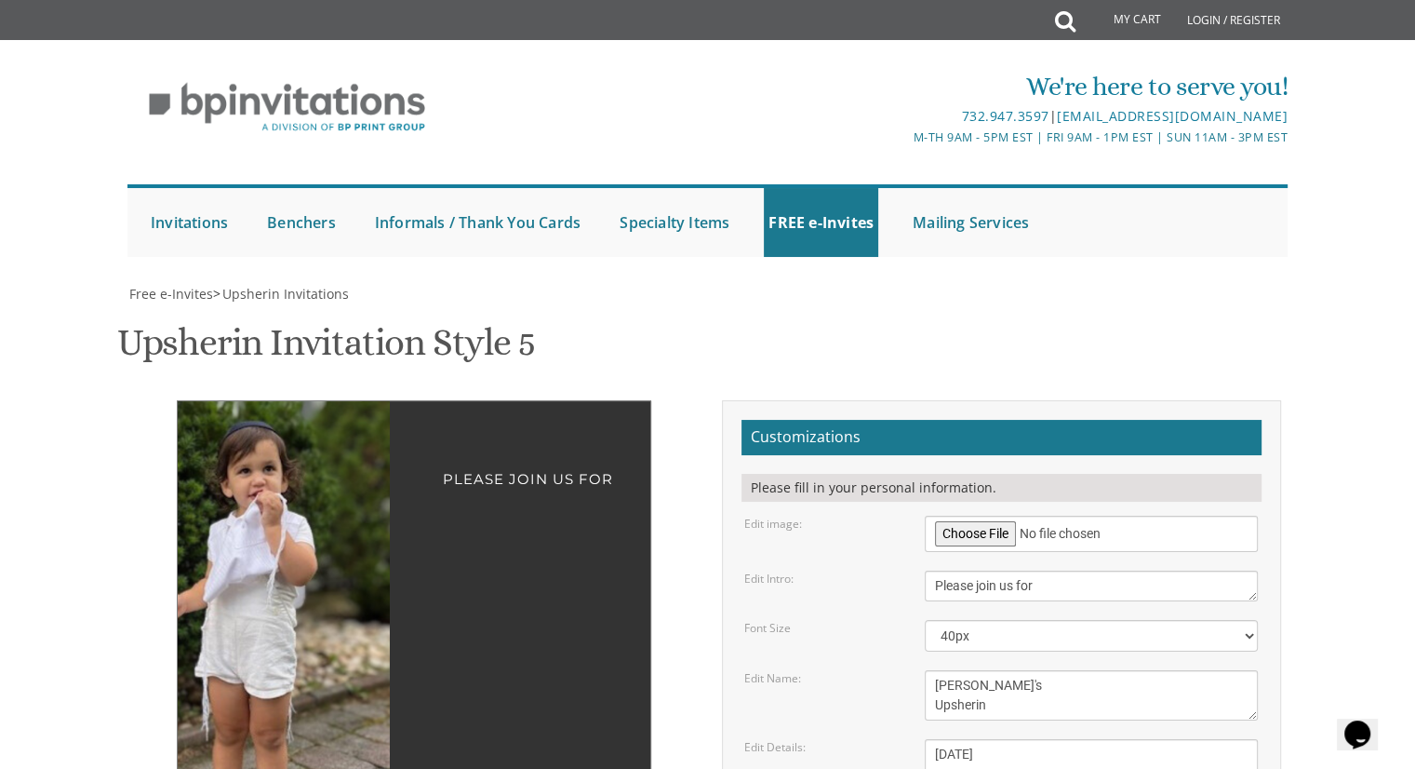
drag, startPoint x: 340, startPoint y: 377, endPoint x: 288, endPoint y: 447, distance: 87.1
click at [288, 447] on img at bounding box center [258, 640] width 261 height 479
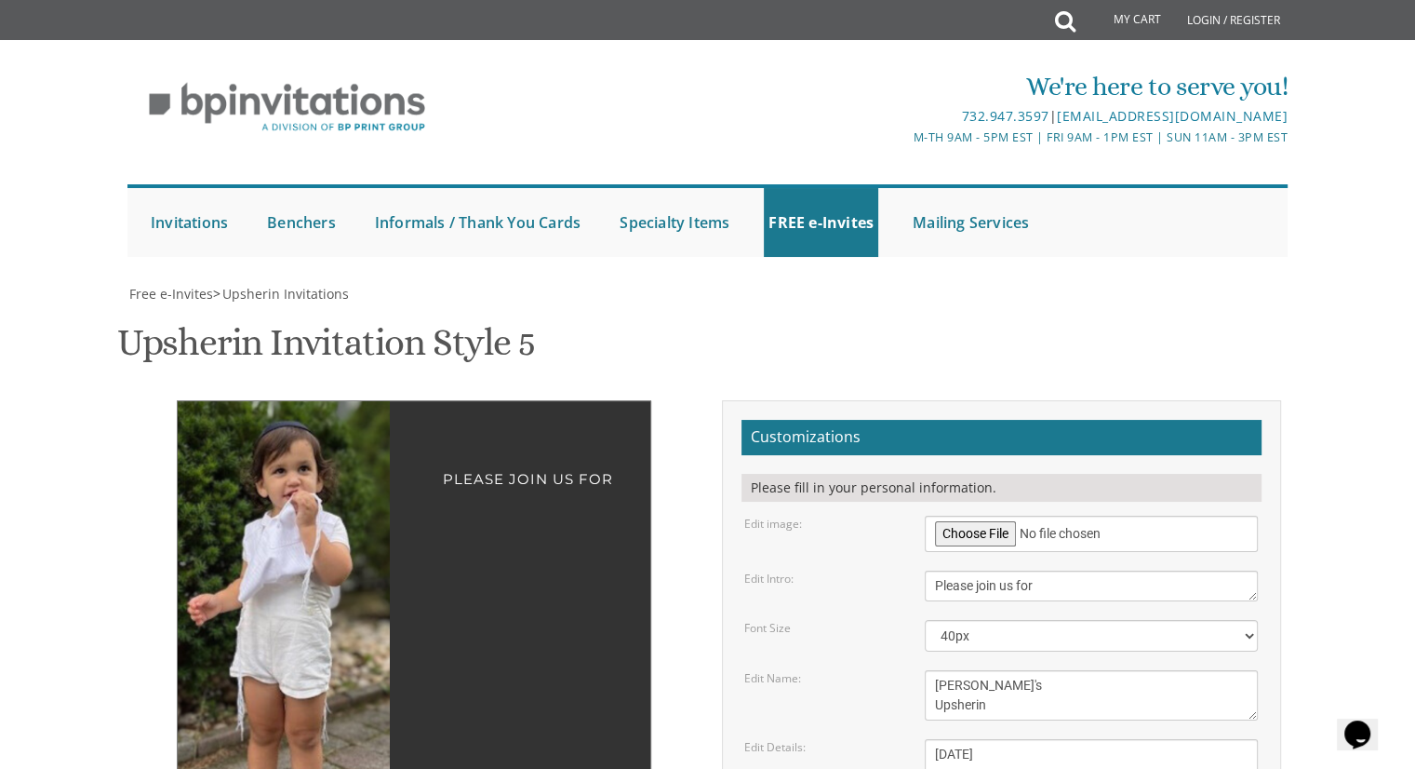
drag, startPoint x: 288, startPoint y: 447, endPoint x: 323, endPoint y: 452, distance: 35.8
click at [323, 452] on img at bounding box center [294, 640] width 261 height 479
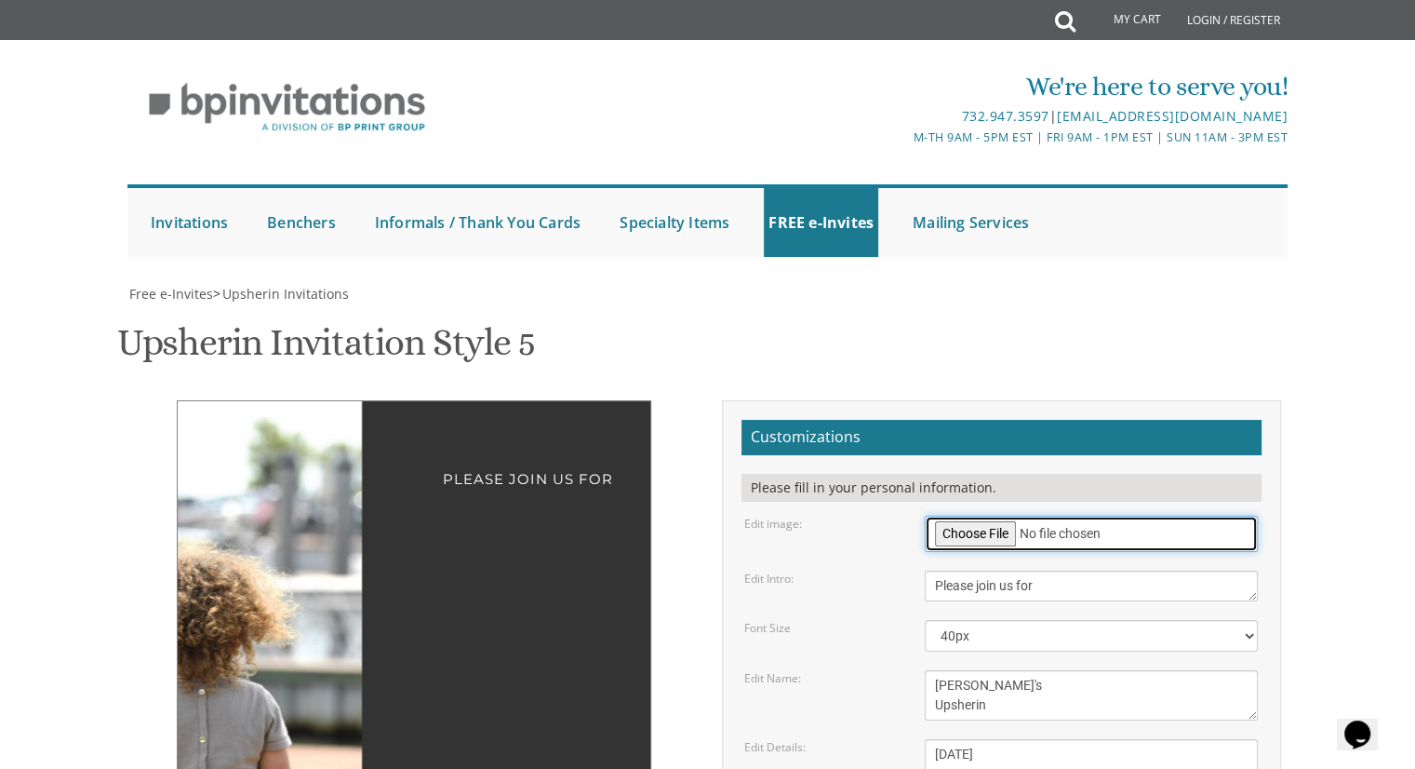
click at [973, 515] on input "file" at bounding box center [1091, 533] width 333 height 36
type input "C:\fakepath\Add a little bit of body text.png"
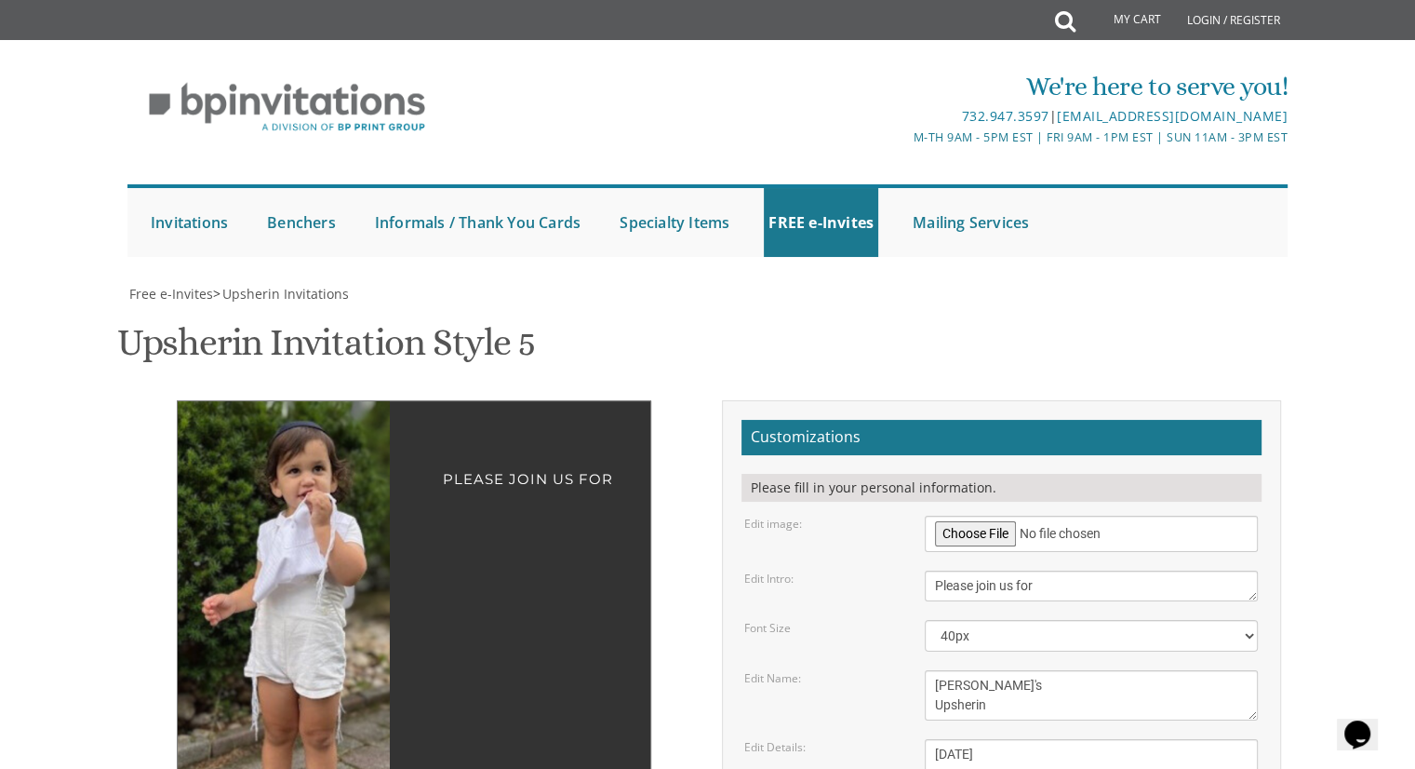
drag, startPoint x: 999, startPoint y: 663, endPoint x: 1027, endPoint y: 667, distance: 28.2
drag, startPoint x: 1041, startPoint y: 664, endPoint x: 1075, endPoint y: 663, distance: 33.5
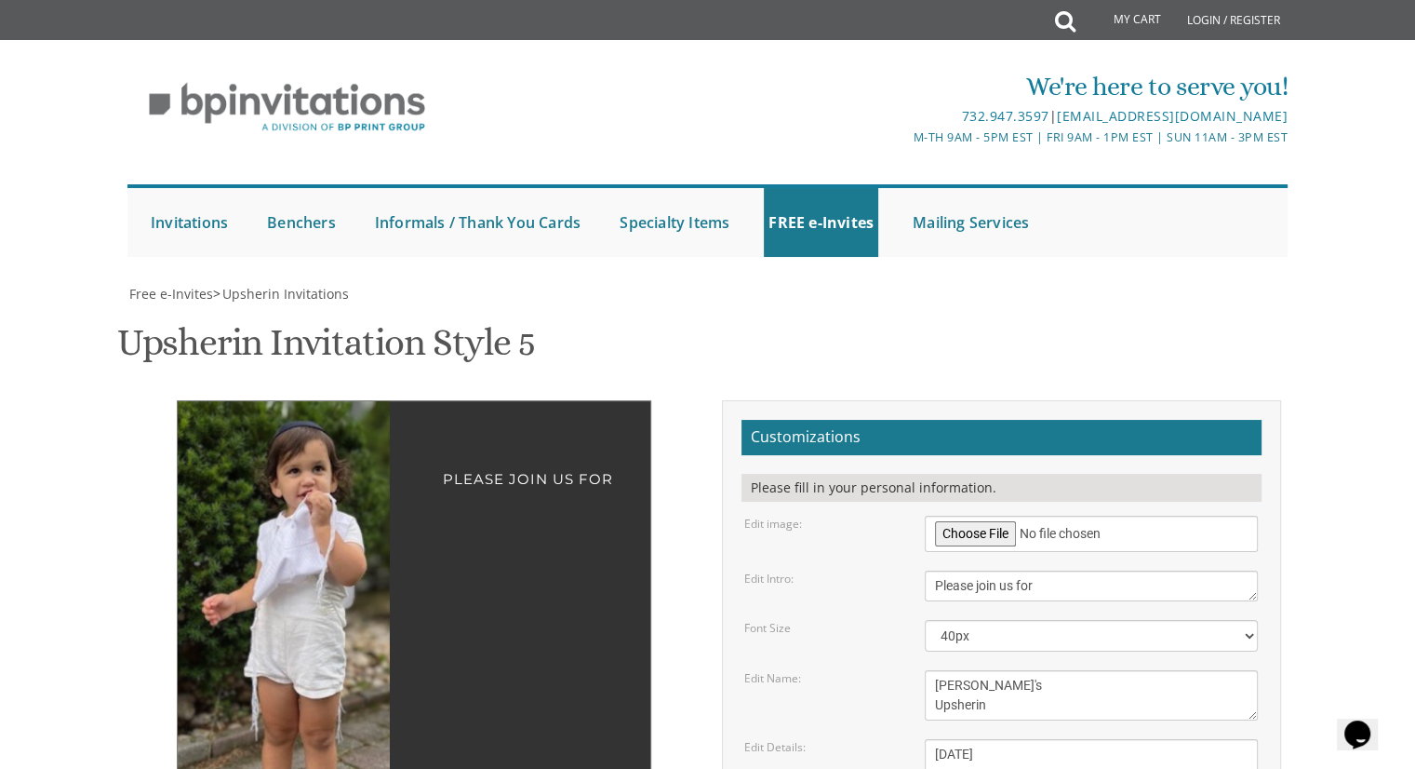
type textarea "Shmulie & [PERSON_NAME]"
drag, startPoint x: 984, startPoint y: 594, endPoint x: 932, endPoint y: 593, distance: 51.2
drag, startPoint x: 1032, startPoint y: 592, endPoint x: 1058, endPoint y: 596, distance: 26.3
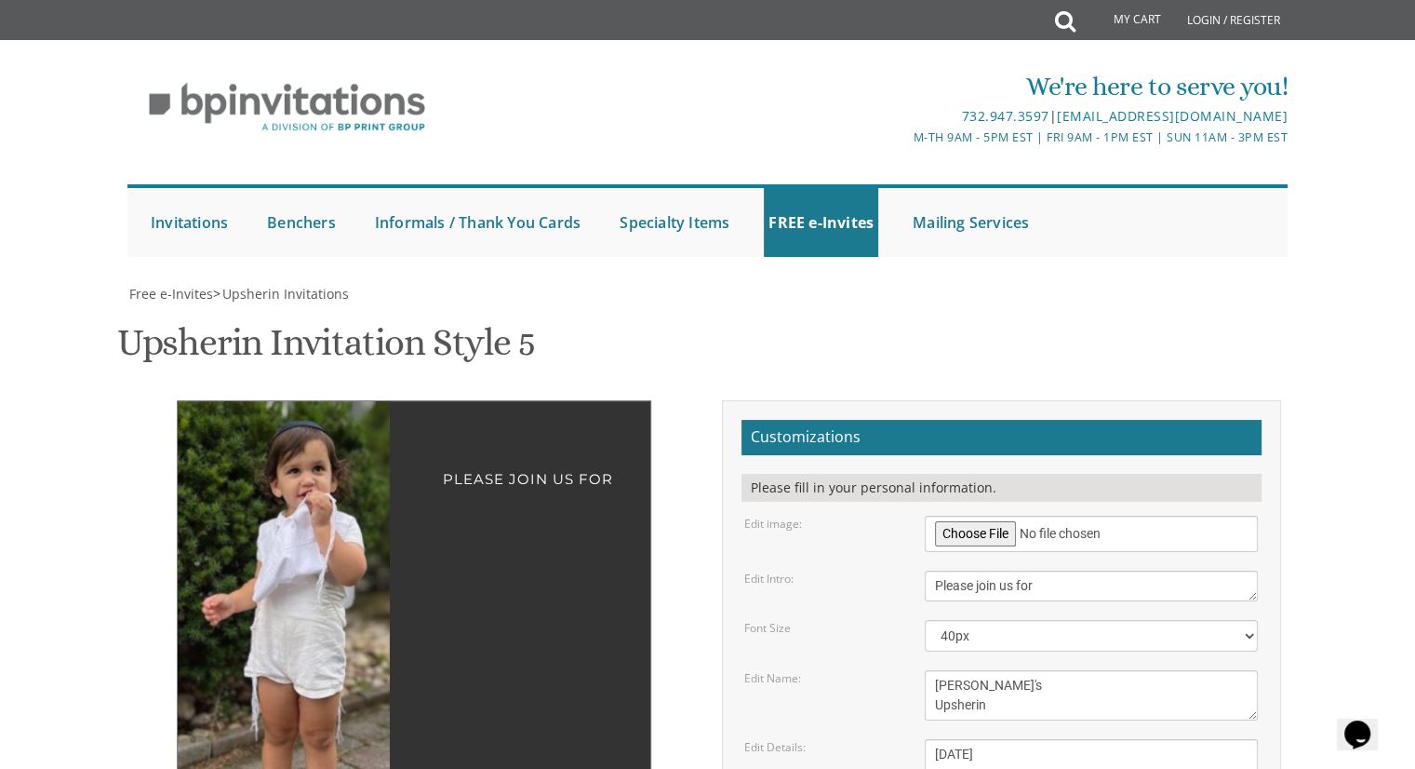
drag, startPoint x: 1001, startPoint y: 569, endPoint x: 968, endPoint y: 569, distance: 33.5
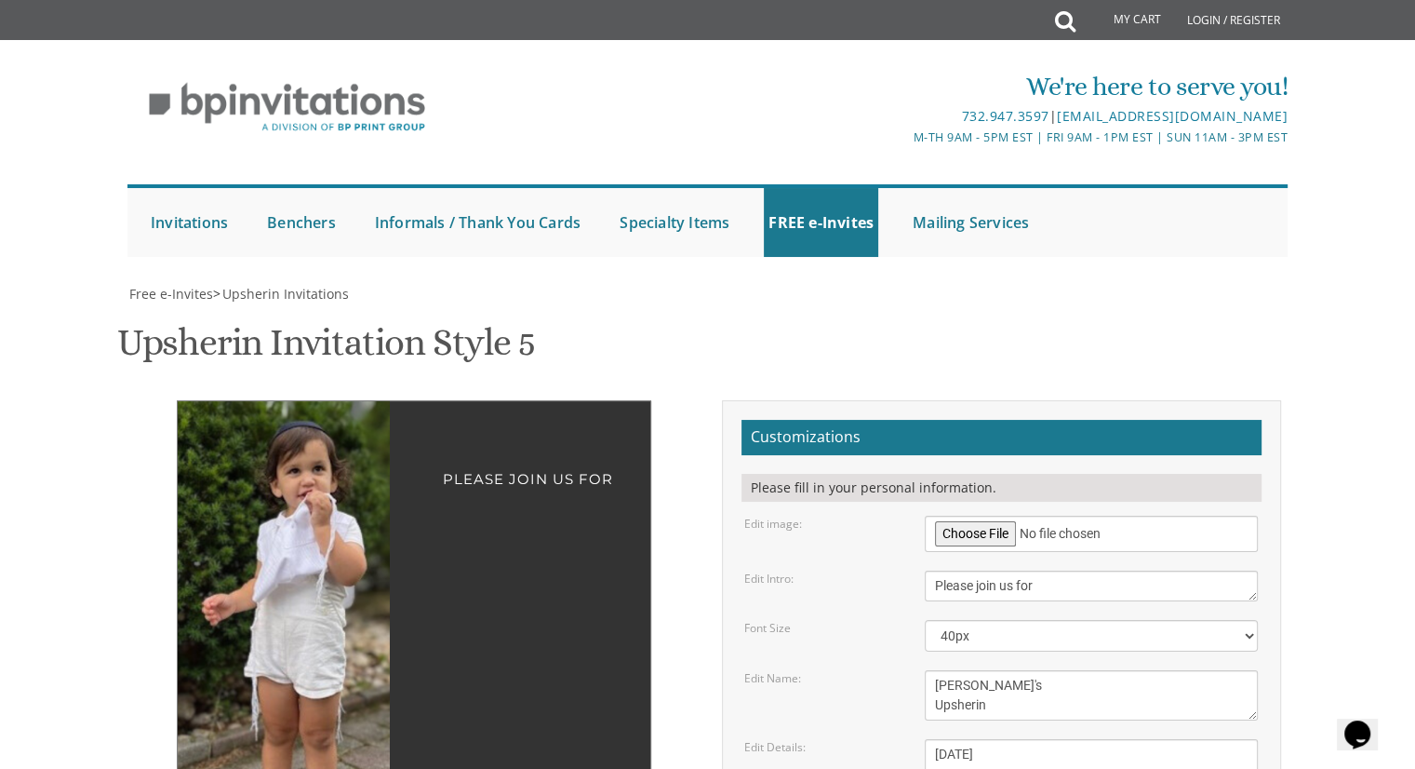
type textarea "[DATE] 1:00 pm at our home [STREET_ADDRESS][US_STATE]"
drag, startPoint x: 1254, startPoint y: 667, endPoint x: 1253, endPoint y: 698, distance: 30.7
drag, startPoint x: 1018, startPoint y: 661, endPoint x: 1058, endPoint y: 661, distance: 40.0
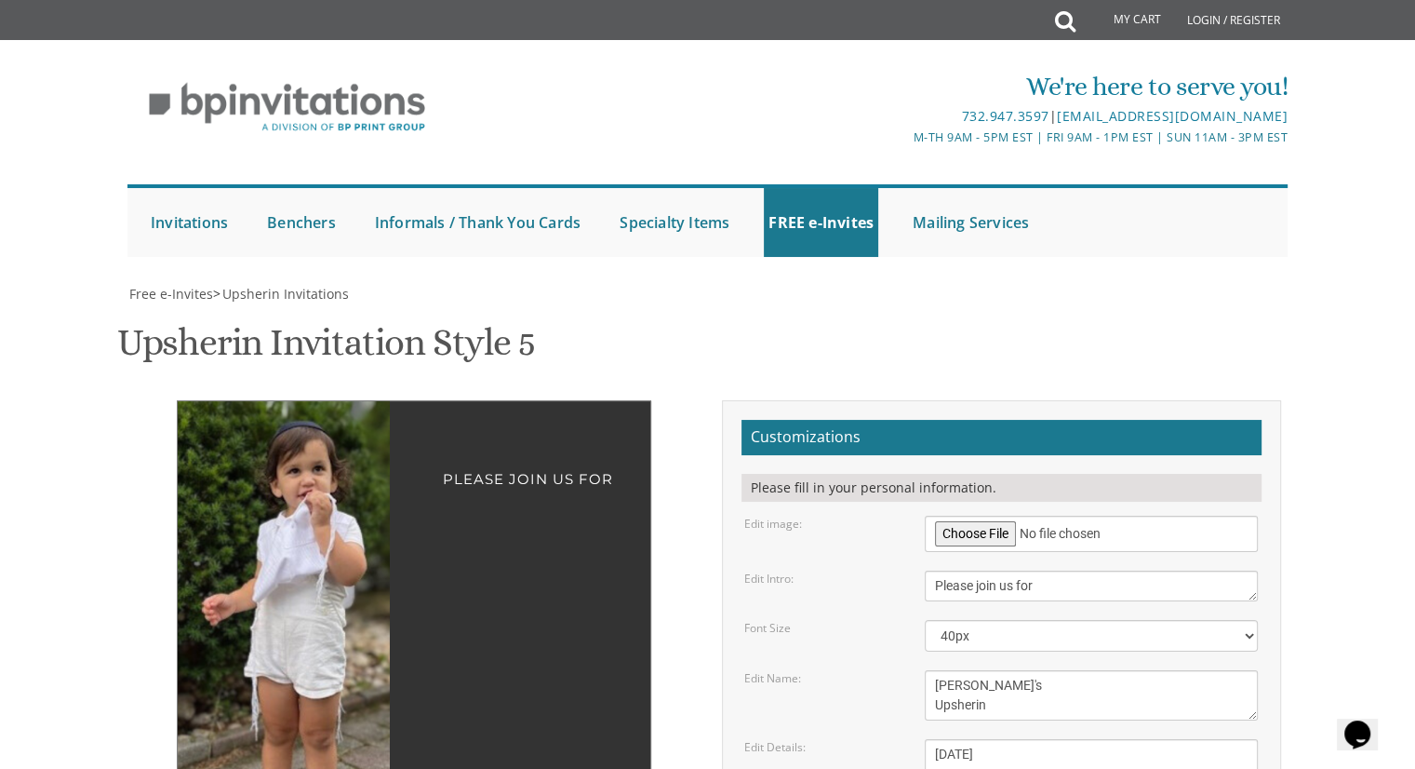
drag, startPoint x: 1017, startPoint y: 663, endPoint x: 986, endPoint y: 661, distance: 30.8
drag, startPoint x: 968, startPoint y: 657, endPoint x: 936, endPoint y: 657, distance: 31.6
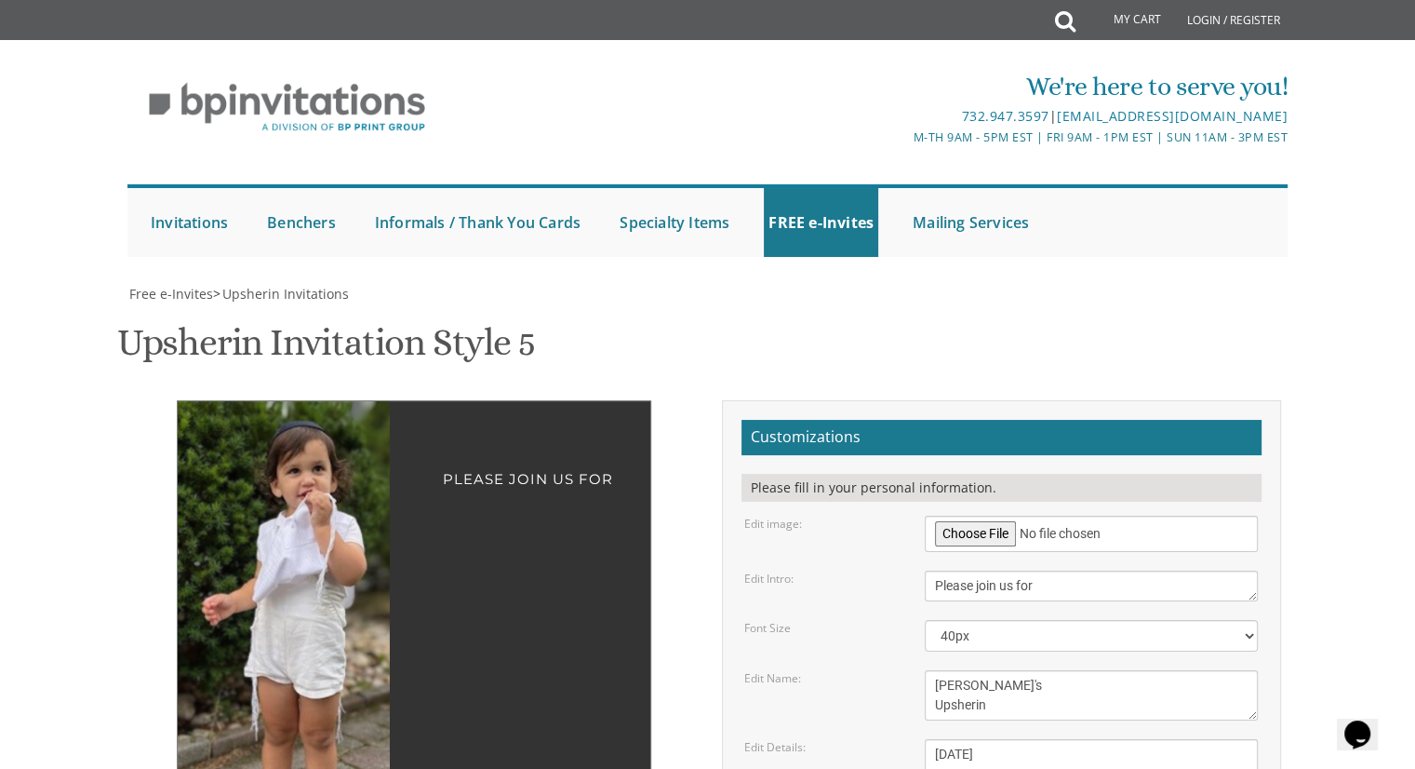
type textarea "Shmulie & [PERSON_NAME]"
click at [1012, 620] on select "20px 30px 40px 50px" at bounding box center [1091, 636] width 333 height 32
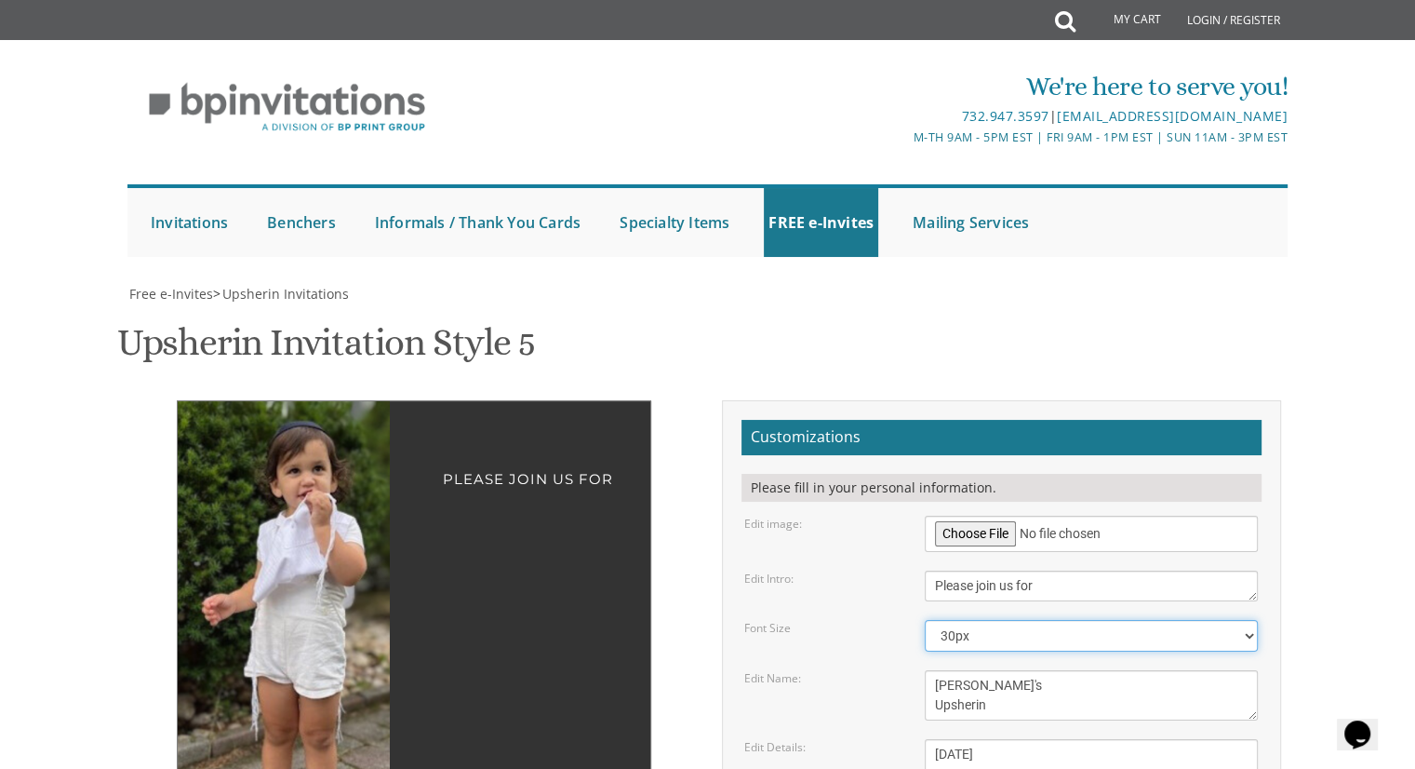
click at [925, 620] on select "20px 30px 40px 50px" at bounding box center [1091, 636] width 333 height 32
click at [1016, 620] on select "20px 30px 40px 50px" at bounding box center [1091, 636] width 333 height 32
click at [925, 620] on select "20px 30px 40px 50px" at bounding box center [1091, 636] width 333 height 32
click at [1017, 620] on select "20px 30px 40px 50px" at bounding box center [1091, 636] width 333 height 32
click at [925, 620] on select "20px 30px 40px 50px" at bounding box center [1091, 636] width 333 height 32
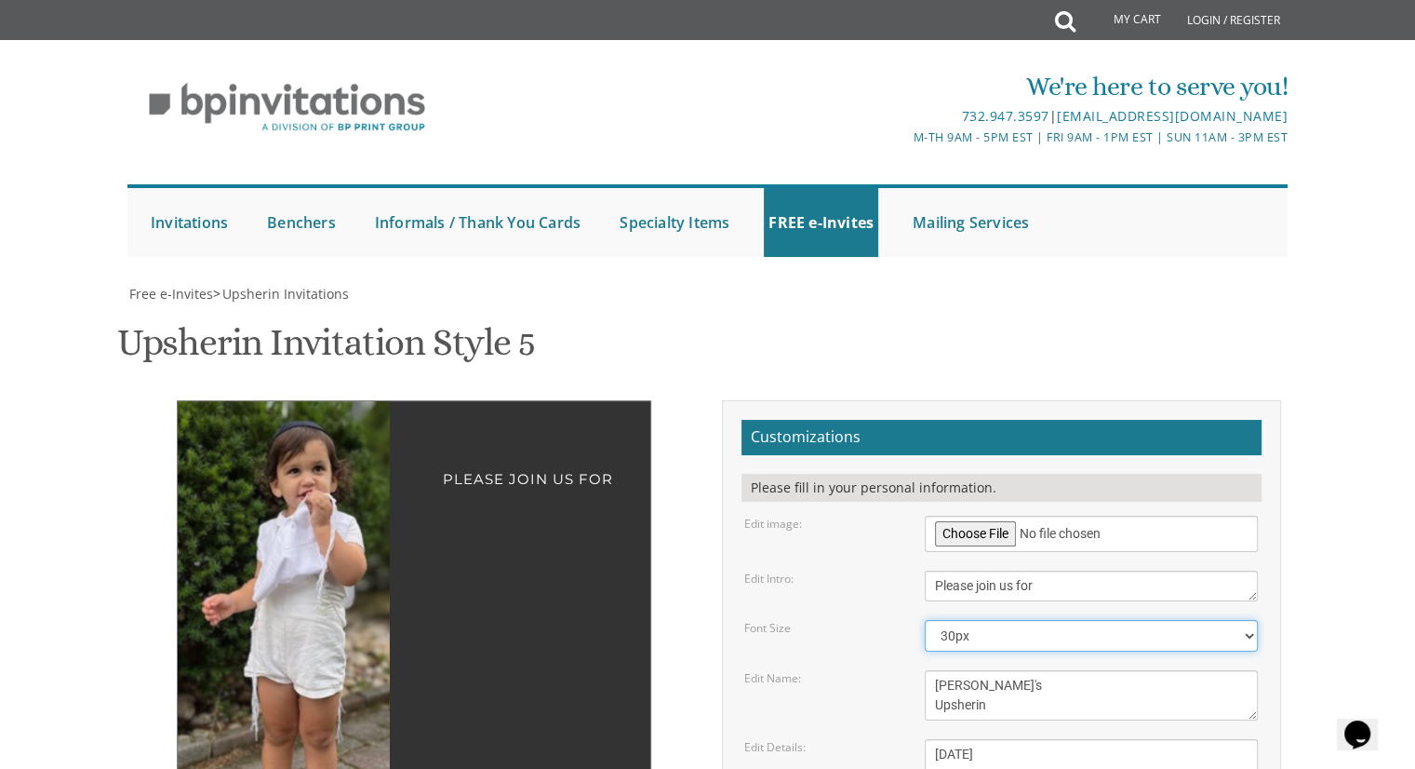
click at [949, 620] on select "20px 30px 40px 50px" at bounding box center [1091, 636] width 333 height 32
click at [954, 620] on select "20px 30px 40px 50px" at bounding box center [1091, 636] width 333 height 32
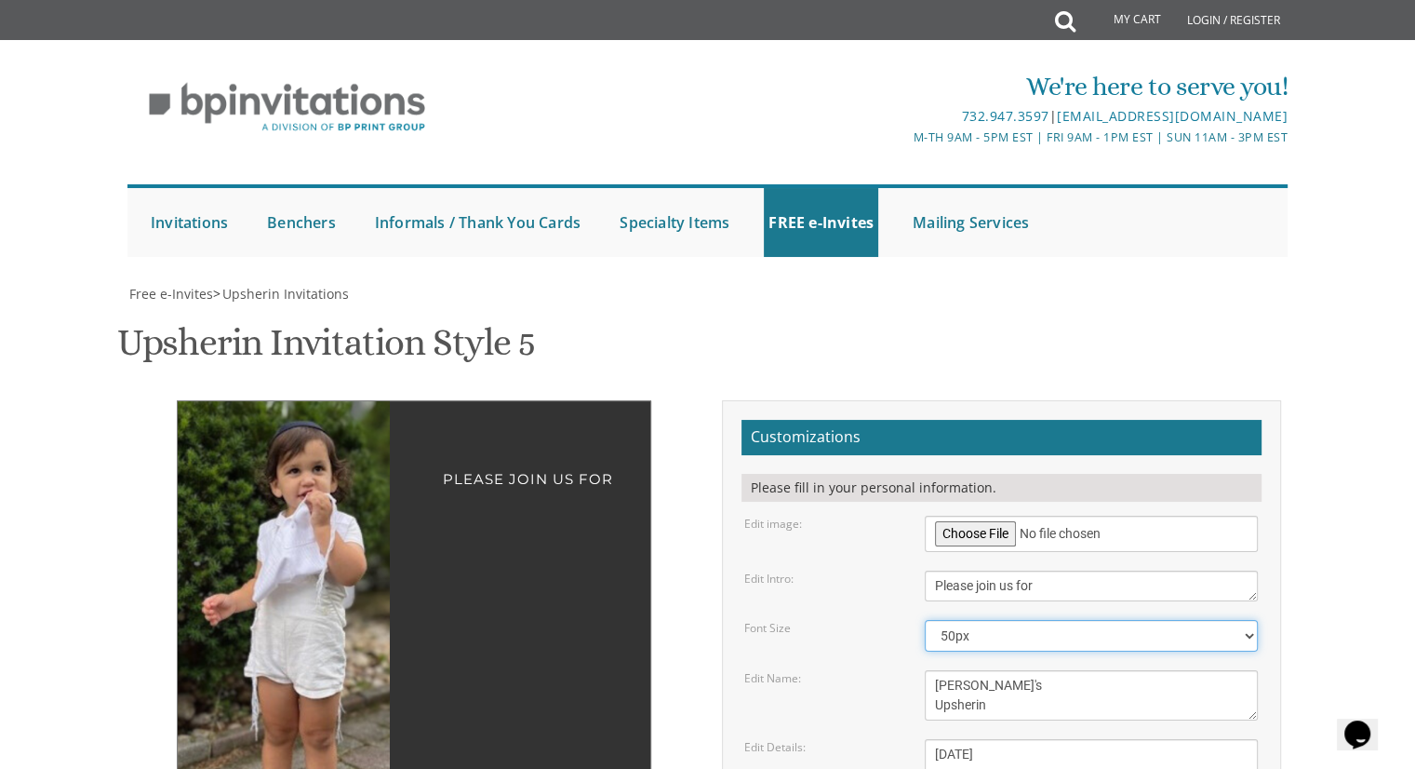
click at [925, 620] on select "20px 30px 40px 50px" at bounding box center [1091, 636] width 333 height 32
click at [994, 620] on select "20px 30px 40px 50px" at bounding box center [1091, 636] width 333 height 32
select select "40px"
click at [925, 620] on select "20px 30px 40px 50px" at bounding box center [1091, 636] width 333 height 32
